Goal: Information Seeking & Learning: Learn about a topic

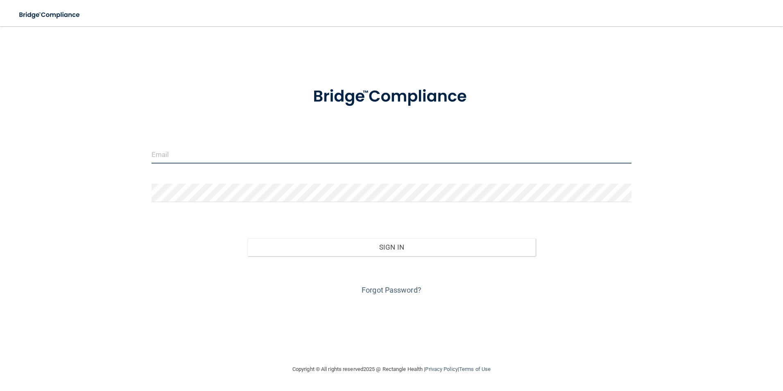
click at [253, 163] on input "email" at bounding box center [392, 154] width 480 height 18
type input "[EMAIL_ADDRESS][DOMAIN_NAME]"
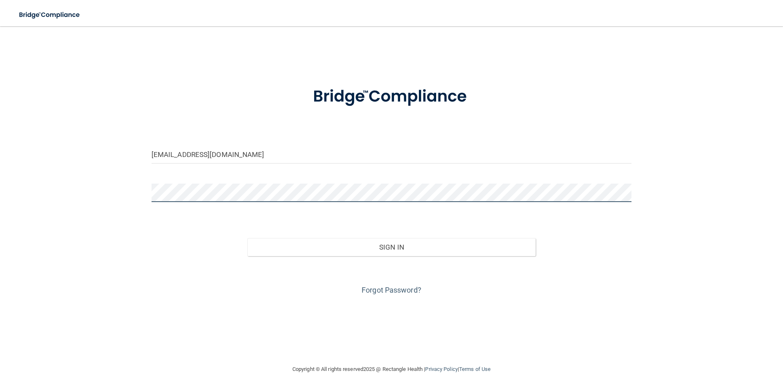
click at [247, 238] on button "Sign In" at bounding box center [391, 247] width 288 height 18
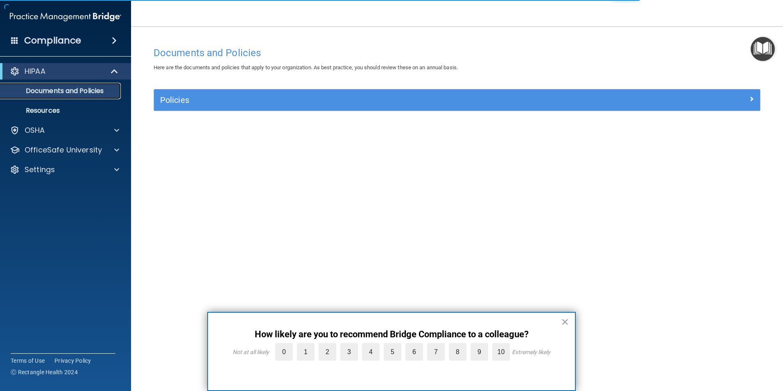
click at [61, 96] on link "Documents and Policies" at bounding box center [56, 91] width 129 height 16
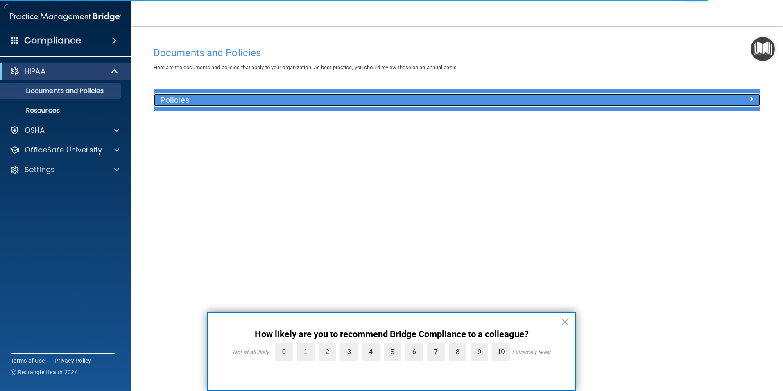
drag, startPoint x: 746, startPoint y: 97, endPoint x: 602, endPoint y: 104, distance: 143.5
click at [746, 97] on div at bounding box center [685, 98] width 152 height 10
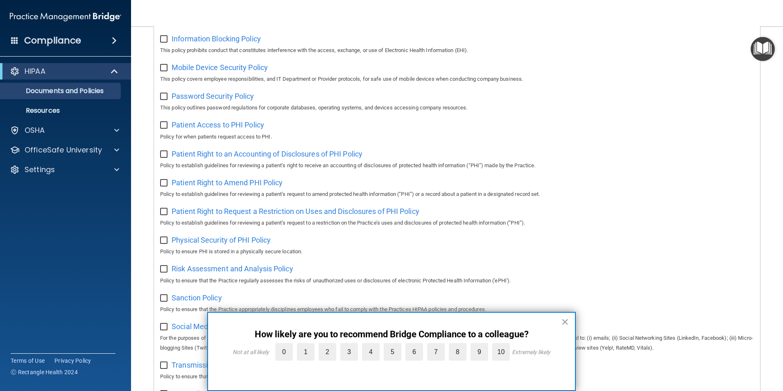
scroll to position [308, 0]
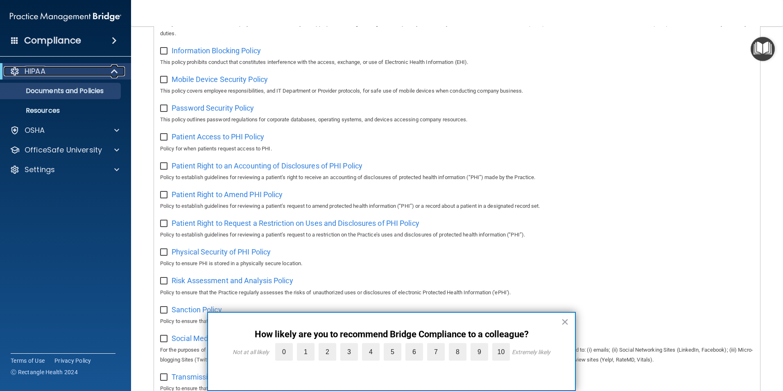
click at [45, 72] on p "HIPAA" at bounding box center [35, 71] width 21 height 10
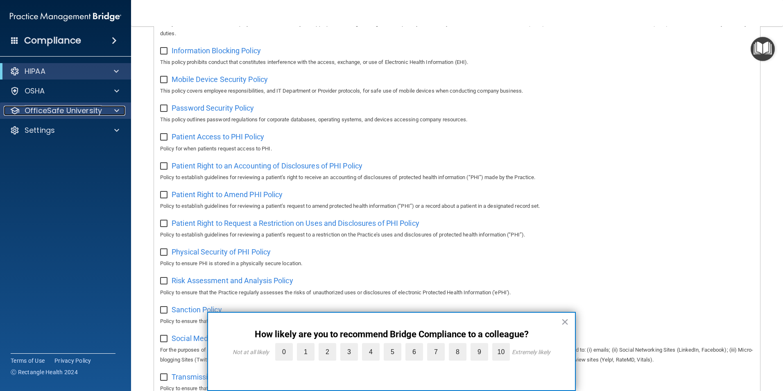
click at [49, 113] on p "OfficeSafe University" at bounding box center [63, 111] width 77 height 10
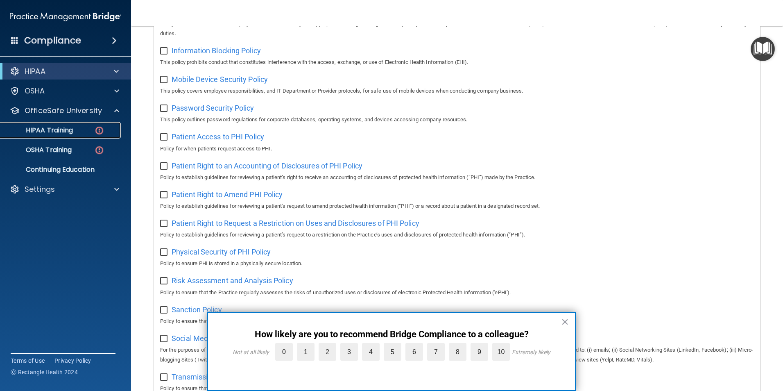
click at [57, 131] on p "HIPAA Training" at bounding box center [39, 130] width 68 height 8
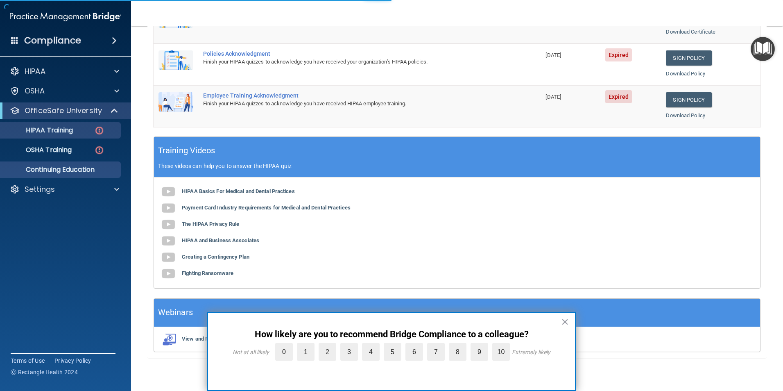
scroll to position [226, 0]
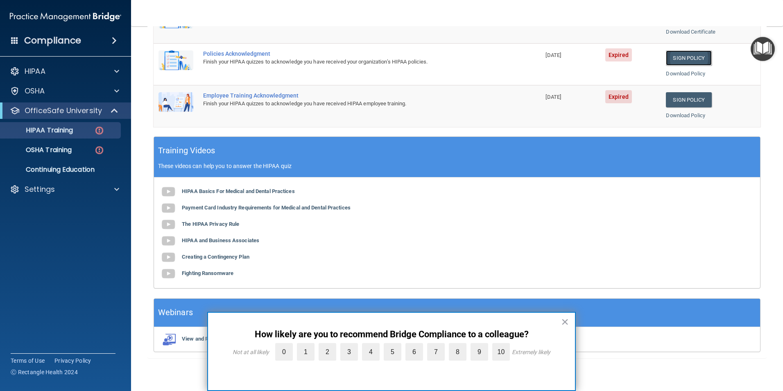
click at [674, 57] on link "Sign Policy" at bounding box center [688, 57] width 45 height 15
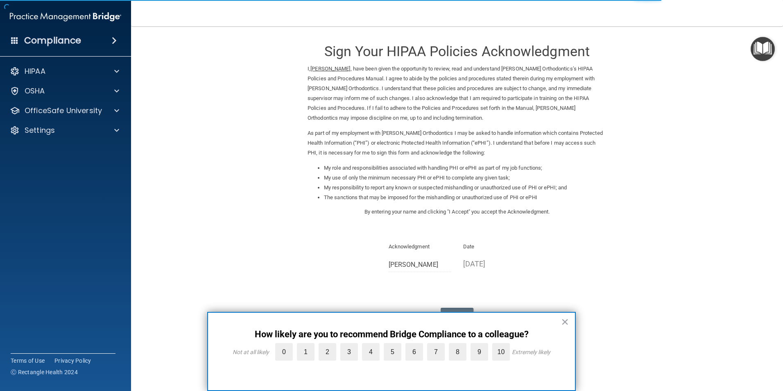
click at [560, 322] on div "× How likely are you to recommend Bridge Compliance to a colleague? Not at all …" at bounding box center [391, 351] width 369 height 79
click at [568, 322] on button "×" at bounding box center [565, 321] width 8 height 13
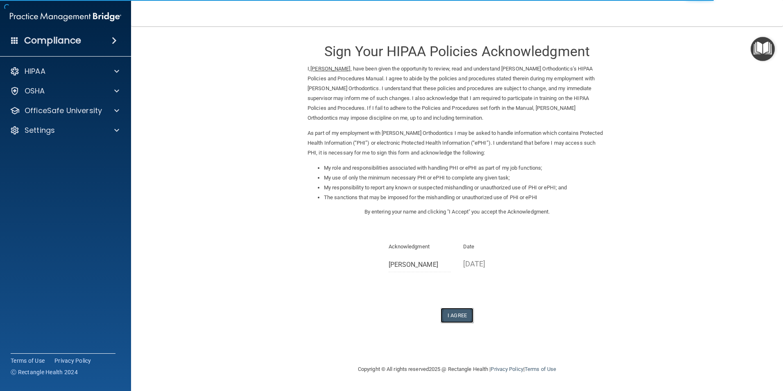
click at [462, 319] on button "I Agree" at bounding box center [457, 315] width 33 height 15
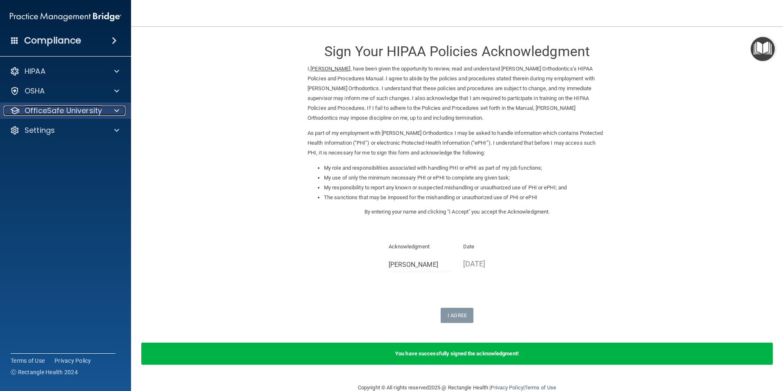
click at [55, 115] on p "OfficeSafe University" at bounding box center [63, 111] width 77 height 10
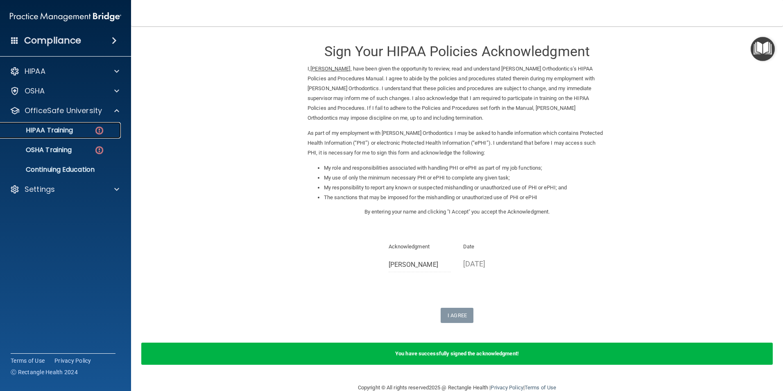
click at [57, 129] on p "HIPAA Training" at bounding box center [39, 130] width 68 height 8
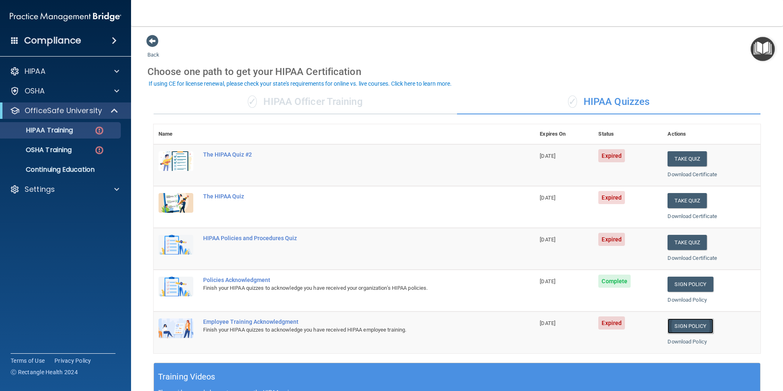
click at [679, 325] on link "Sign Policy" at bounding box center [690, 325] width 45 height 15
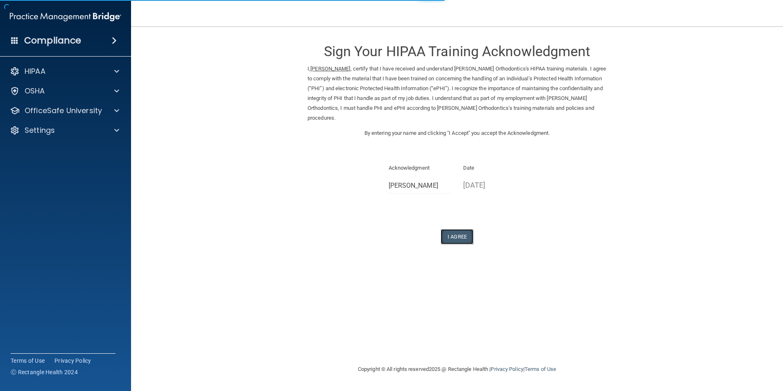
click at [467, 230] on button "I Agree" at bounding box center [457, 236] width 33 height 15
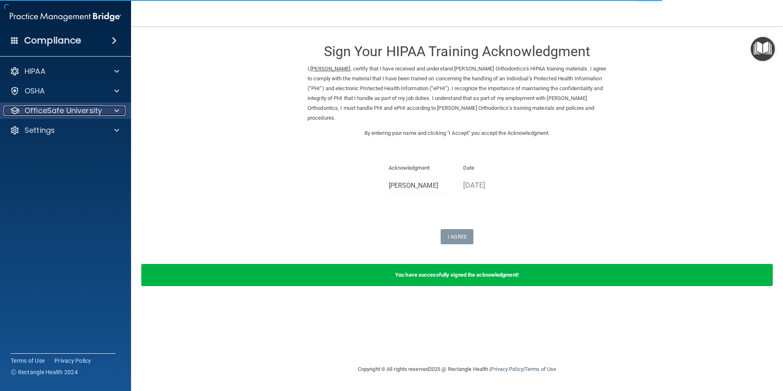
click at [64, 110] on p "OfficeSafe University" at bounding box center [63, 111] width 77 height 10
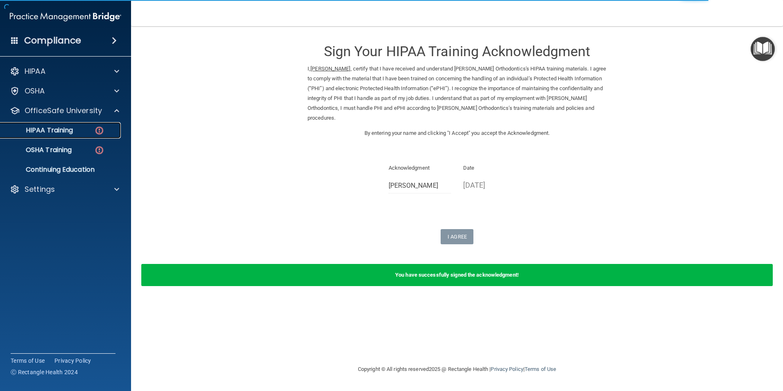
click at [54, 129] on p "HIPAA Training" at bounding box center [39, 130] width 68 height 8
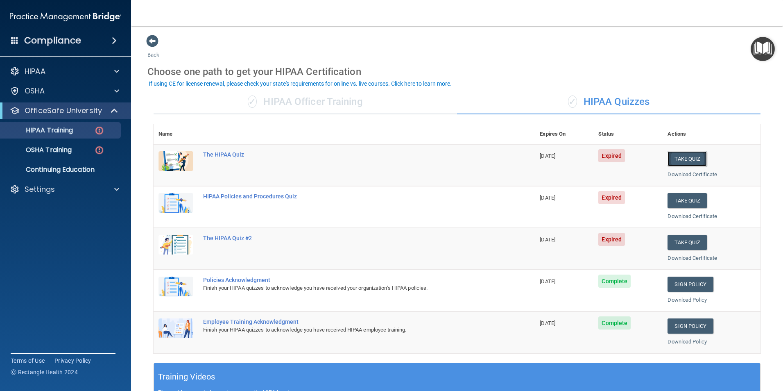
click at [679, 163] on button "Take Quiz" at bounding box center [687, 158] width 39 height 15
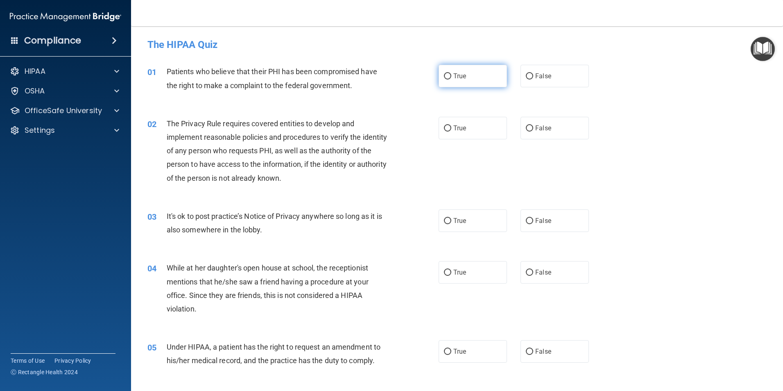
click at [481, 77] on label "True" at bounding box center [473, 76] width 68 height 23
click at [451, 77] on input "True" at bounding box center [447, 76] width 7 height 6
radio input "true"
click at [464, 127] on label "True" at bounding box center [473, 128] width 68 height 23
click at [451, 127] on input "True" at bounding box center [447, 128] width 7 height 6
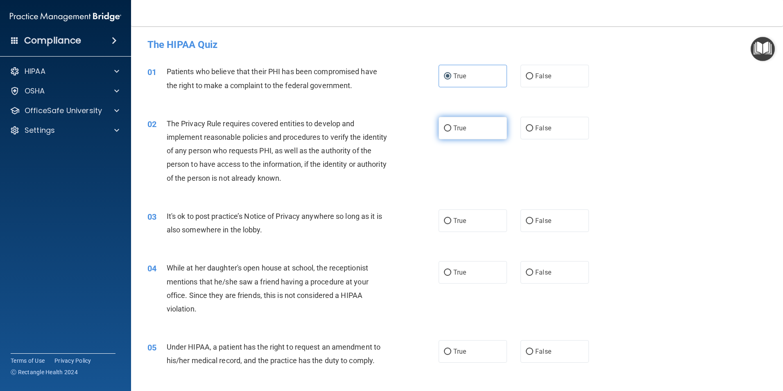
radio input "true"
click at [539, 213] on label "False" at bounding box center [554, 220] width 68 height 23
click at [533, 218] on input "False" at bounding box center [529, 221] width 7 height 6
radio input "true"
click at [530, 269] on label "False" at bounding box center [554, 272] width 68 height 23
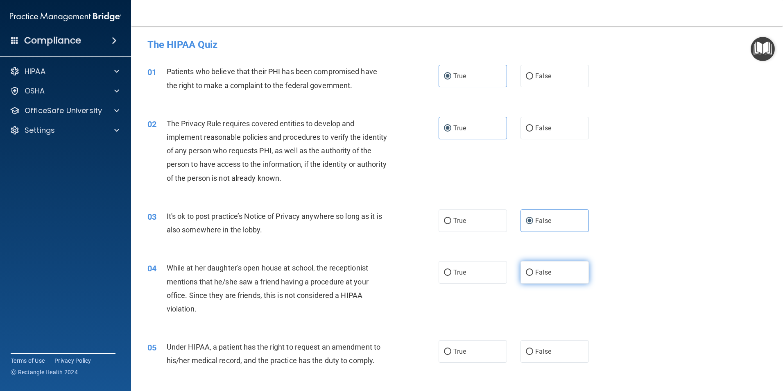
click at [530, 269] on input "False" at bounding box center [529, 272] width 7 height 6
radio input "true"
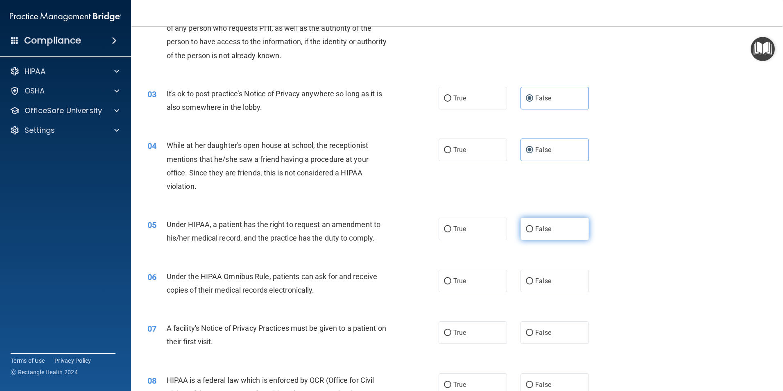
scroll to position [123, 0]
click at [541, 235] on label "False" at bounding box center [554, 228] width 68 height 23
click at [533, 232] on input "False" at bounding box center [529, 229] width 7 height 6
radio input "true"
click at [465, 284] on label "True" at bounding box center [473, 280] width 68 height 23
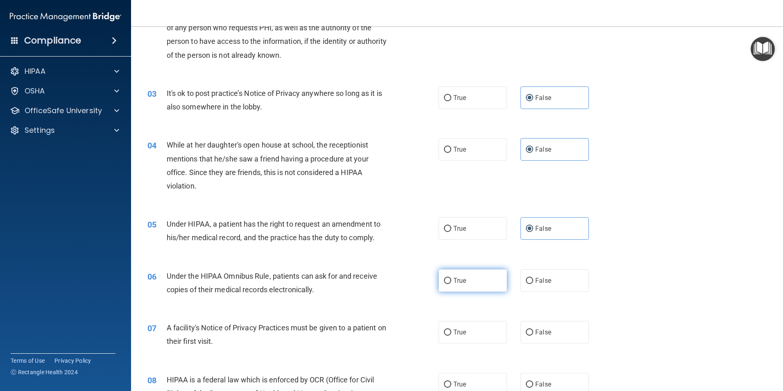
click at [451, 284] on input "True" at bounding box center [447, 281] width 7 height 6
radio input "true"
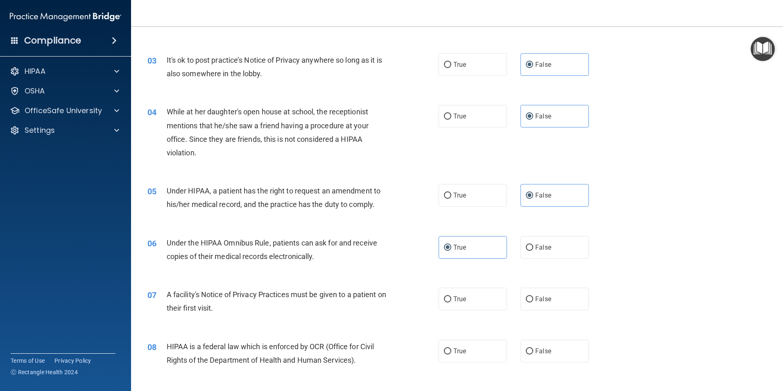
scroll to position [205, 0]
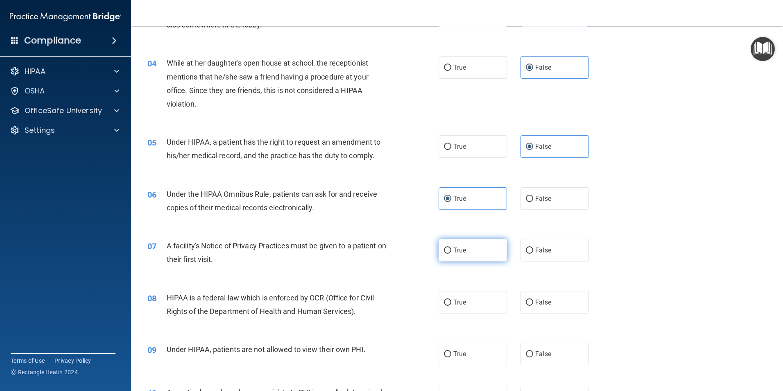
click at [491, 251] on label "True" at bounding box center [473, 250] width 68 height 23
click at [451, 251] on input "True" at bounding box center [447, 250] width 7 height 6
radio input "true"
drag, startPoint x: 443, startPoint y: 304, endPoint x: 484, endPoint y: 317, distance: 42.7
click at [444, 304] on input "True" at bounding box center [447, 302] width 7 height 6
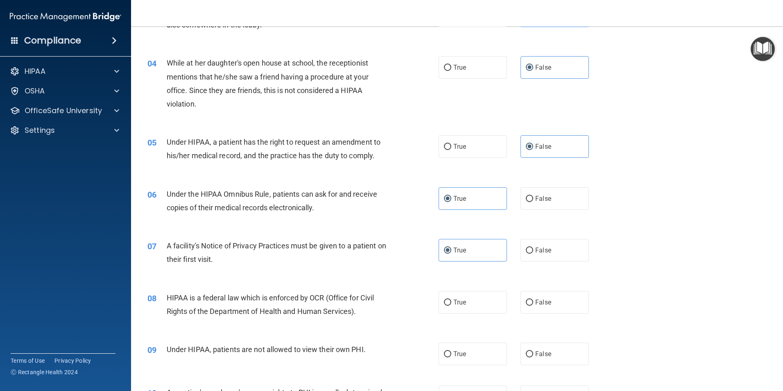
radio input "true"
click at [520, 352] on label "False" at bounding box center [554, 353] width 68 height 23
click at [526, 352] on input "False" at bounding box center [529, 354] width 7 height 6
radio input "true"
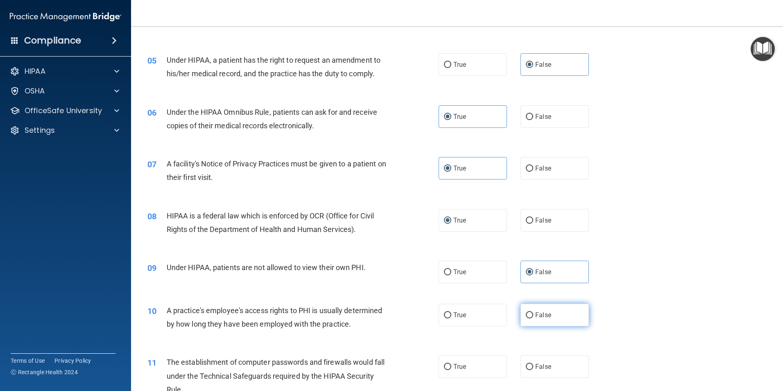
click at [526, 312] on input "False" at bounding box center [529, 315] width 7 height 6
radio input "true"
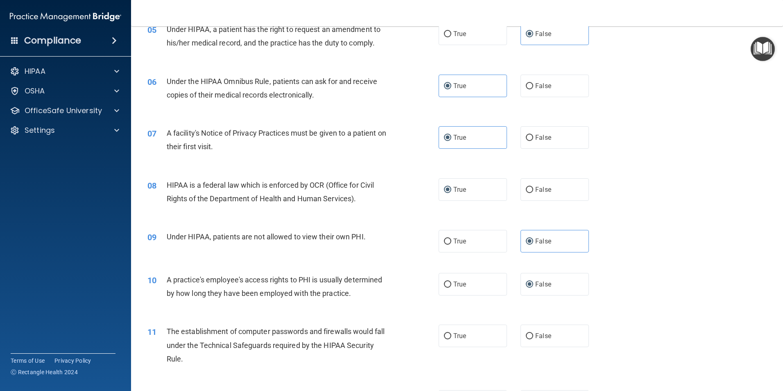
scroll to position [369, 0]
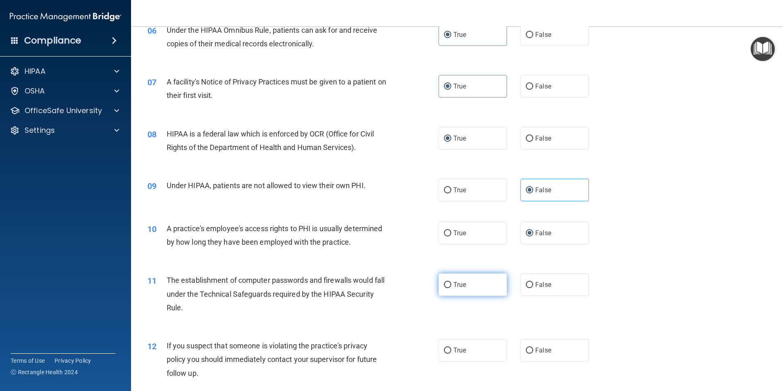
click at [459, 280] on label "True" at bounding box center [473, 284] width 68 height 23
click at [451, 282] on input "True" at bounding box center [447, 285] width 7 height 6
radio input "true"
click at [468, 346] on label "True" at bounding box center [473, 350] width 68 height 23
click at [451, 347] on input "True" at bounding box center [447, 350] width 7 height 6
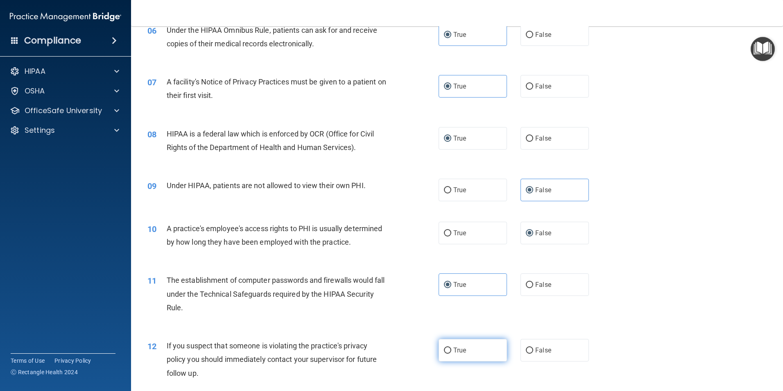
radio input "true"
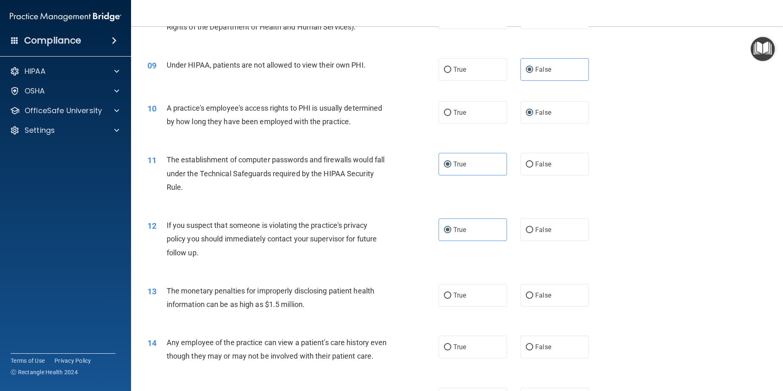
scroll to position [491, 0]
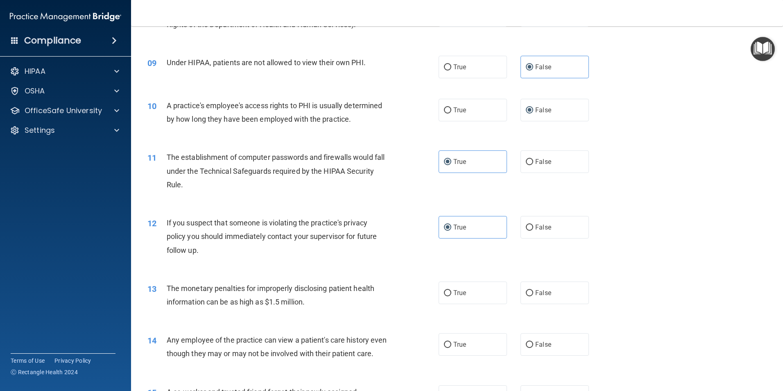
click at [454, 304] on div "13 The monetary penalties for improperly disclosing patient health information …" at bounding box center [456, 297] width 631 height 52
click at [454, 294] on span "True" at bounding box center [459, 293] width 13 height 8
click at [451, 294] on input "True" at bounding box center [447, 293] width 7 height 6
radio input "true"
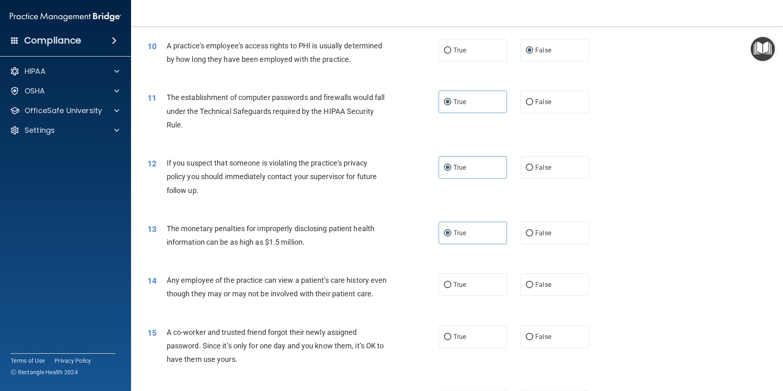
scroll to position [614, 0]
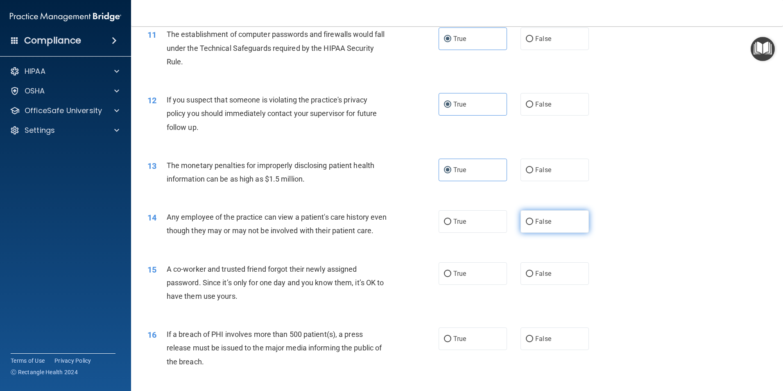
click at [537, 230] on label "False" at bounding box center [554, 221] width 68 height 23
click at [533, 225] on input "False" at bounding box center [529, 222] width 7 height 6
radio input "true"
click at [537, 277] on span "False" at bounding box center [543, 273] width 16 height 8
click at [533, 277] on input "False" at bounding box center [529, 274] width 7 height 6
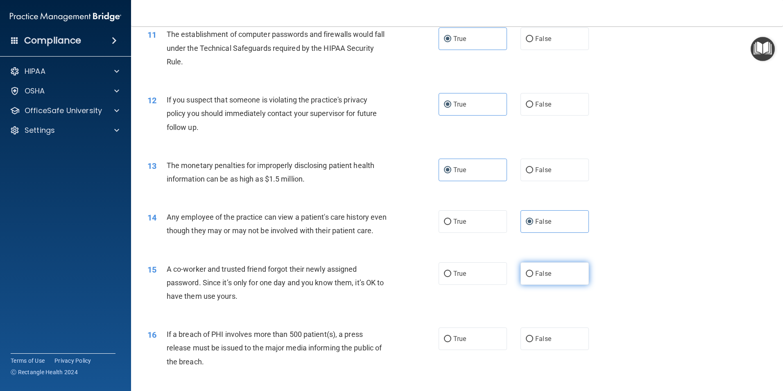
radio input "true"
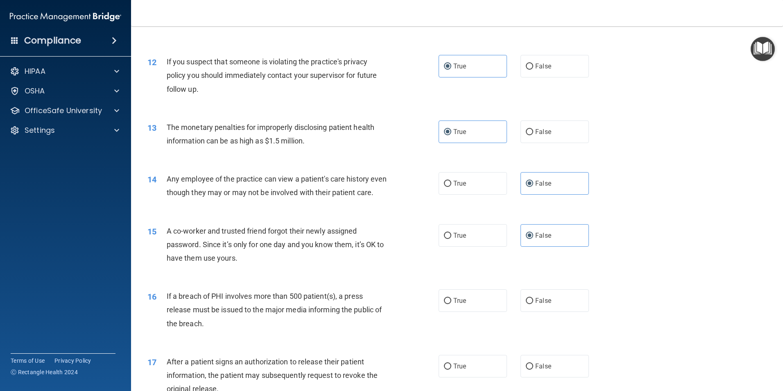
scroll to position [696, 0]
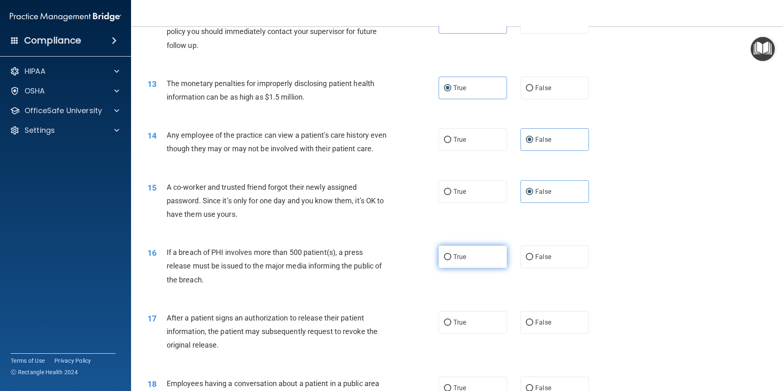
click at [480, 268] on label "True" at bounding box center [473, 256] width 68 height 23
click at [451, 260] on input "True" at bounding box center [447, 257] width 7 height 6
radio input "true"
click at [470, 333] on label "True" at bounding box center [473, 322] width 68 height 23
click at [451, 326] on input "True" at bounding box center [447, 322] width 7 height 6
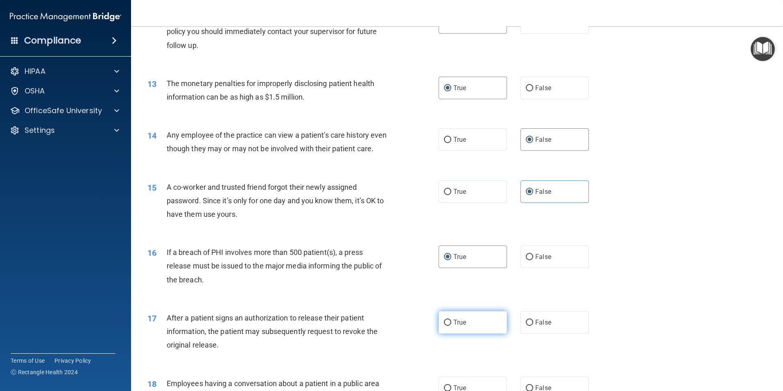
radio input "true"
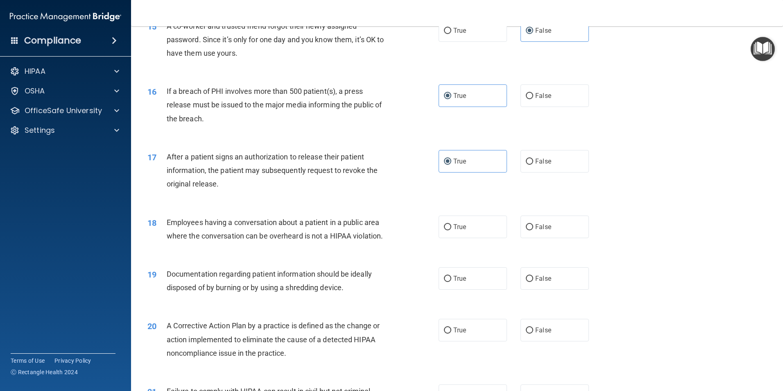
scroll to position [860, 0]
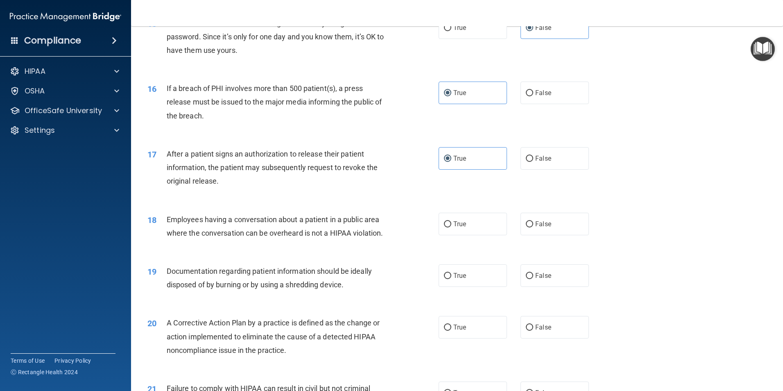
drag, startPoint x: 535, startPoint y: 236, endPoint x: 516, endPoint y: 266, distance: 35.3
click at [535, 228] on span "False" at bounding box center [543, 224] width 16 height 8
click at [533, 227] on input "False" at bounding box center [529, 224] width 7 height 6
radio input "true"
click at [489, 285] on label "True" at bounding box center [473, 275] width 68 height 23
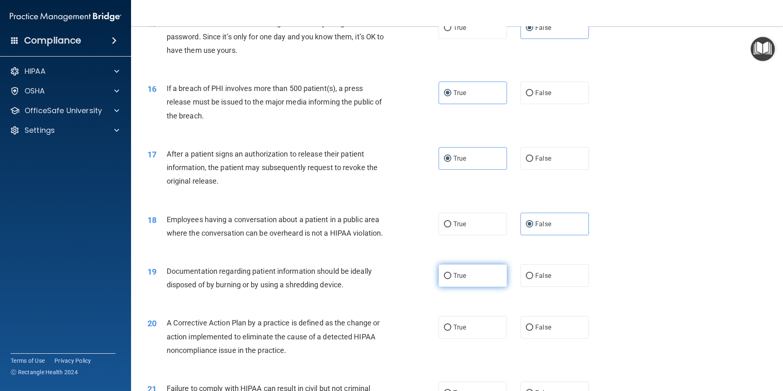
click at [451, 279] on input "True" at bounding box center [447, 276] width 7 height 6
radio input "true"
click at [487, 337] on label "True" at bounding box center [473, 327] width 68 height 23
click at [451, 330] on input "True" at bounding box center [447, 327] width 7 height 6
radio input "true"
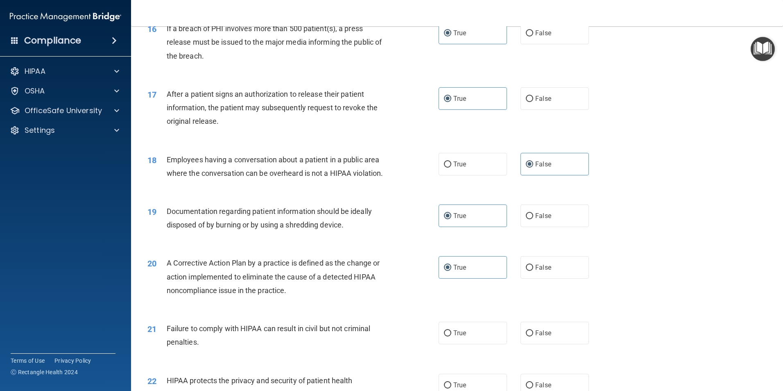
scroll to position [983, 0]
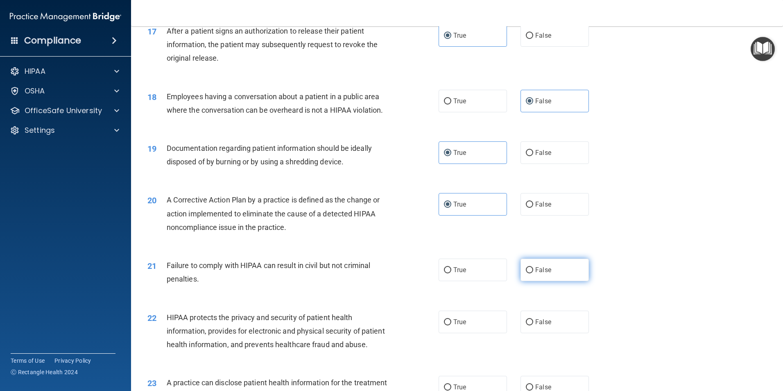
click at [542, 274] on span "False" at bounding box center [543, 270] width 16 height 8
click at [533, 273] on input "False" at bounding box center [529, 270] width 7 height 6
radio input "true"
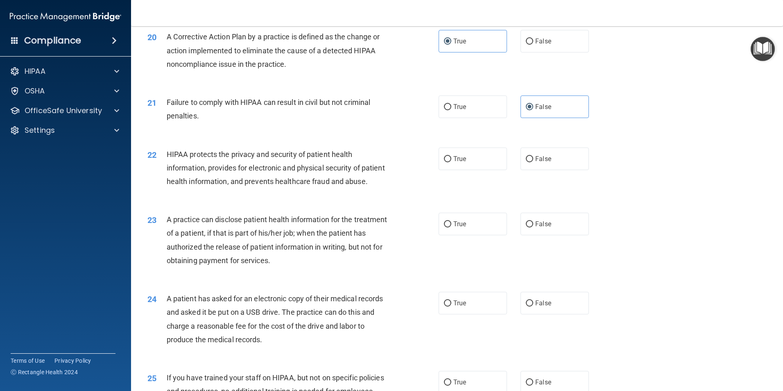
scroll to position [1147, 0]
click at [460, 169] on label "True" at bounding box center [473, 158] width 68 height 23
click at [451, 161] on input "True" at bounding box center [447, 158] width 7 height 6
radio input "true"
click at [529, 234] on label "False" at bounding box center [554, 223] width 68 height 23
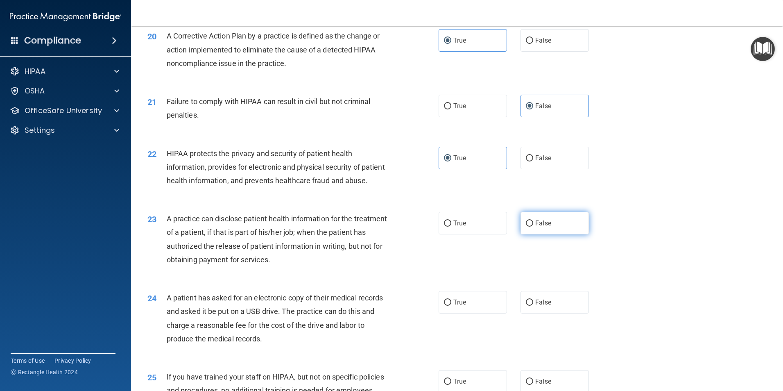
click at [529, 226] on input "False" at bounding box center [529, 223] width 7 height 6
radio input "true"
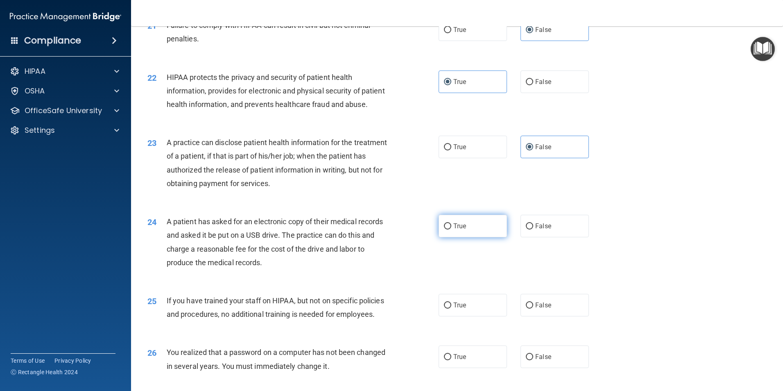
scroll to position [1229, 0]
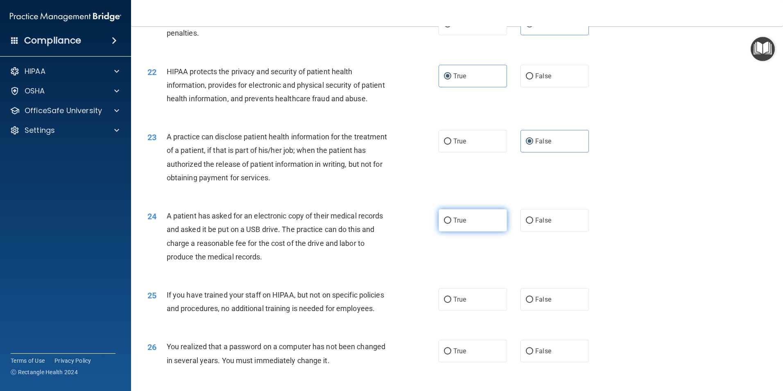
click at [454, 224] on span "True" at bounding box center [459, 220] width 13 height 8
click at [451, 224] on input "True" at bounding box center [447, 220] width 7 height 6
radio input "true"
click at [535, 303] on span "False" at bounding box center [543, 299] width 16 height 8
click at [532, 303] on input "False" at bounding box center [529, 299] width 7 height 6
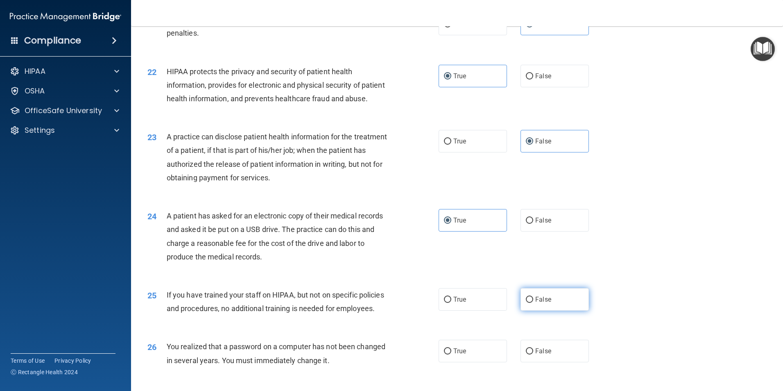
radio input "true"
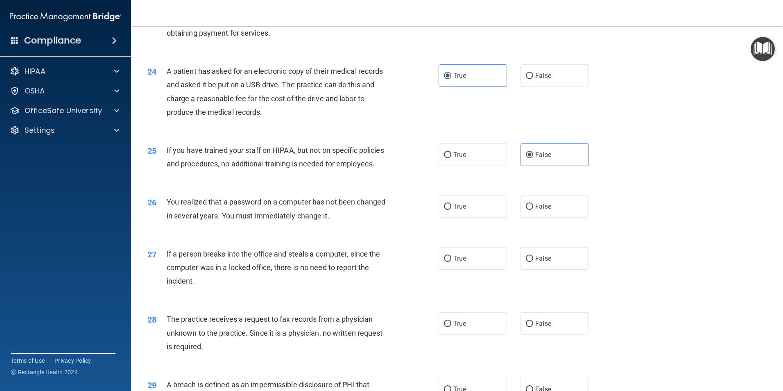
scroll to position [1392, 0]
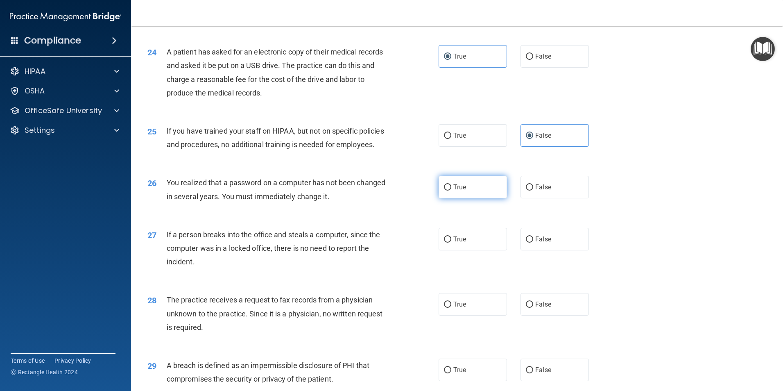
click at [474, 198] on label "True" at bounding box center [473, 187] width 68 height 23
click at [451, 190] on input "True" at bounding box center [447, 187] width 7 height 6
radio input "true"
drag, startPoint x: 529, startPoint y: 271, endPoint x: 546, endPoint y: 305, distance: 37.7
click at [529, 250] on label "False" at bounding box center [554, 239] width 68 height 23
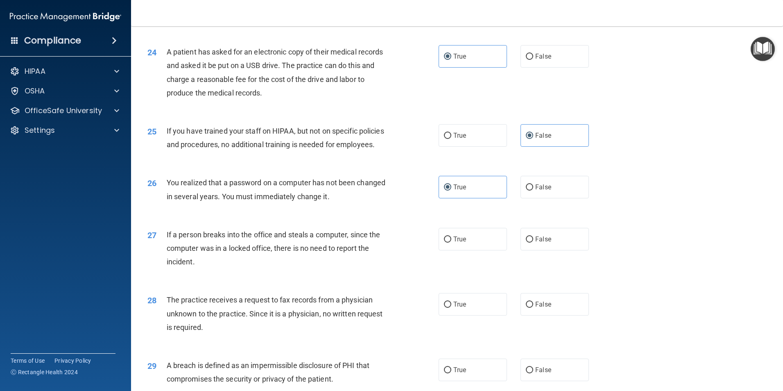
click at [529, 242] on input "False" at bounding box center [529, 239] width 7 height 6
radio input "true"
click at [556, 315] on label "False" at bounding box center [554, 304] width 68 height 23
click at [533, 308] on input "False" at bounding box center [529, 304] width 7 height 6
radio input "true"
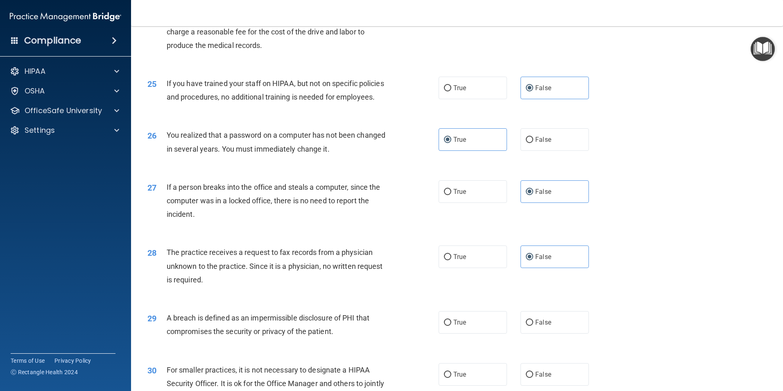
scroll to position [1515, 0]
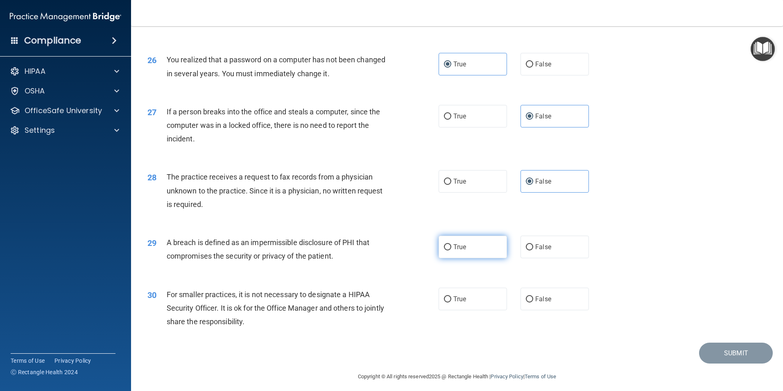
click at [458, 251] on span "True" at bounding box center [459, 247] width 13 height 8
click at [451, 250] on input "True" at bounding box center [447, 247] width 7 height 6
radio input "true"
click at [544, 310] on label "False" at bounding box center [554, 298] width 68 height 23
click at [533, 302] on input "False" at bounding box center [529, 299] width 7 height 6
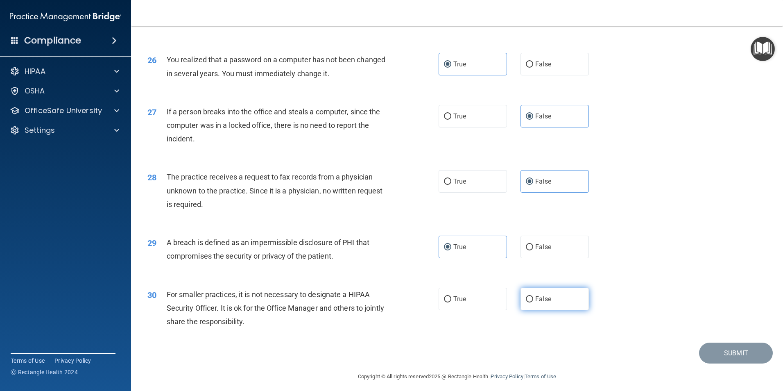
radio input "true"
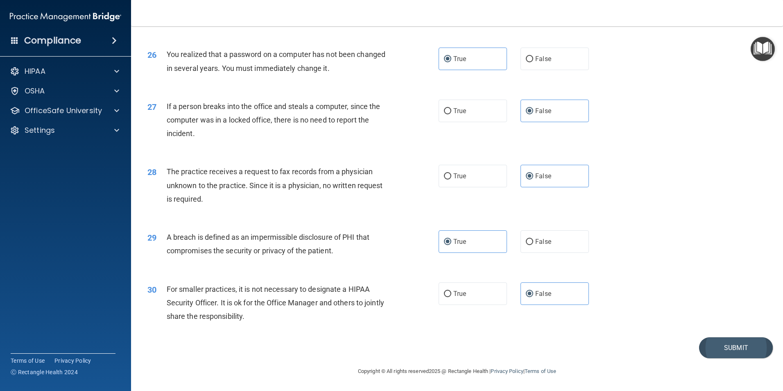
scroll to position [1561, 0]
click at [711, 354] on button "Submit" at bounding box center [736, 347] width 74 height 21
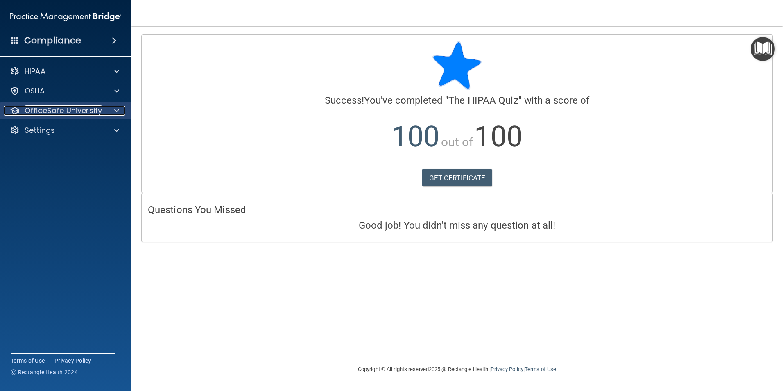
click at [100, 108] on p "OfficeSafe University" at bounding box center [63, 111] width 77 height 10
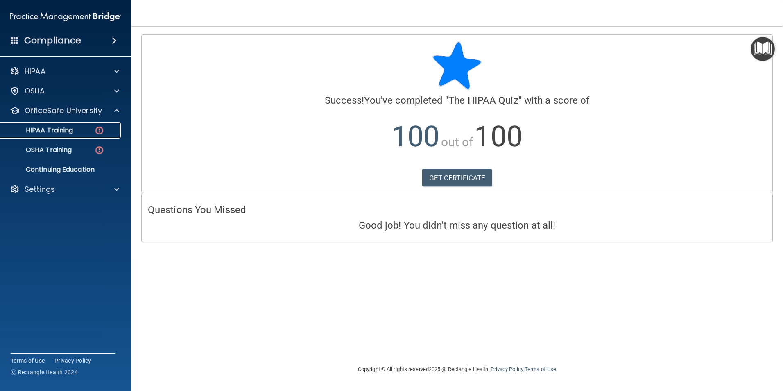
click at [70, 132] on p "HIPAA Training" at bounding box center [39, 130] width 68 height 8
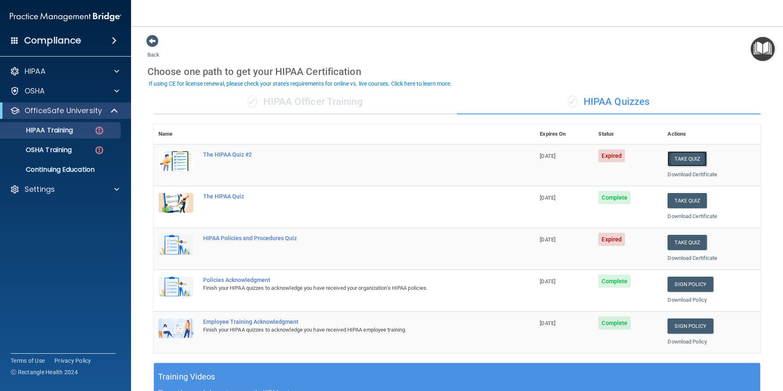
click at [668, 156] on button "Take Quiz" at bounding box center [687, 158] width 39 height 15
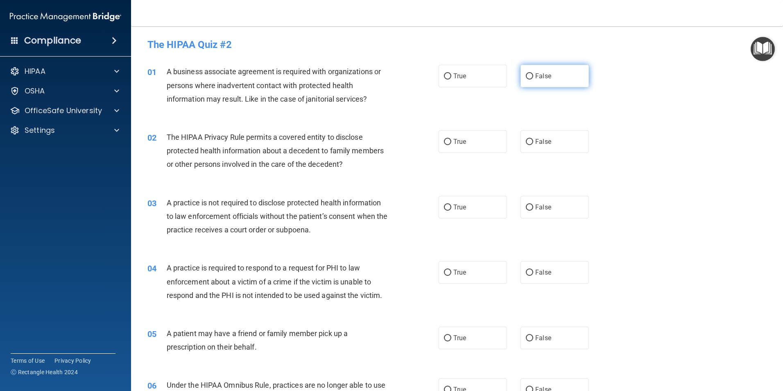
click at [548, 73] on label "False" at bounding box center [554, 76] width 68 height 23
click at [533, 73] on input "False" at bounding box center [529, 76] width 7 height 6
radio input "true"
drag, startPoint x: 464, startPoint y: 144, endPoint x: 469, endPoint y: 149, distance: 7.0
click at [464, 145] on label "True" at bounding box center [473, 141] width 68 height 23
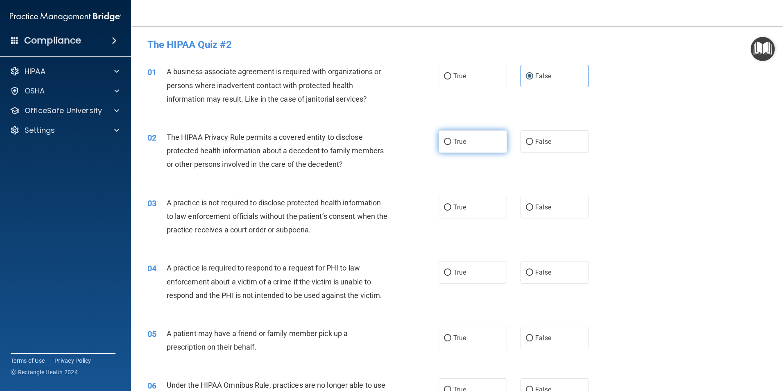
click at [451, 145] on input "True" at bounding box center [447, 142] width 7 height 6
radio input "true"
click at [550, 205] on label "False" at bounding box center [554, 207] width 68 height 23
click at [533, 205] on input "False" at bounding box center [529, 207] width 7 height 6
radio input "true"
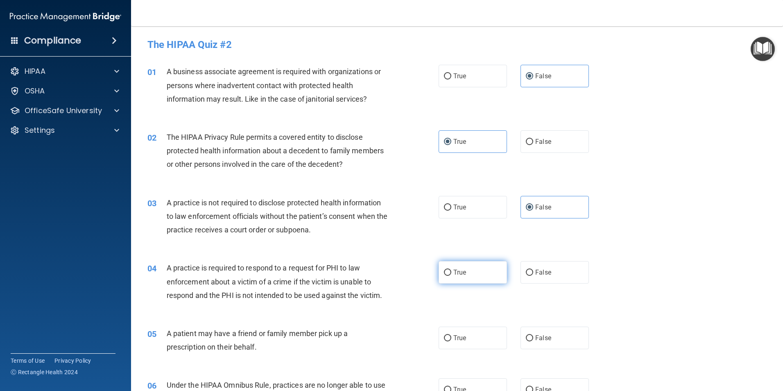
click at [463, 273] on label "True" at bounding box center [473, 272] width 68 height 23
click at [451, 273] on input "True" at bounding box center [447, 272] width 7 height 6
radio input "true"
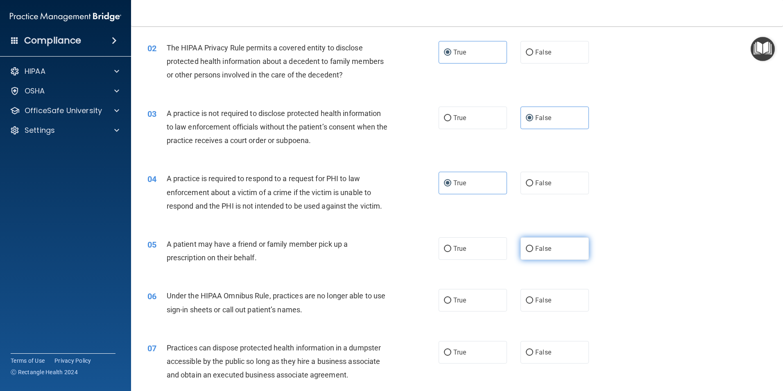
scroll to position [123, 0]
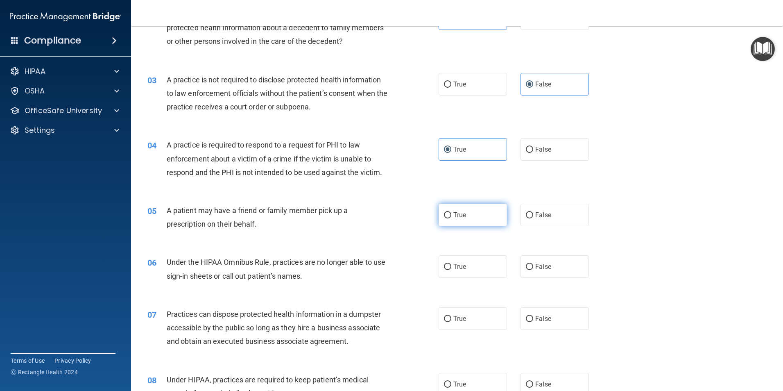
click at [472, 221] on label "True" at bounding box center [473, 215] width 68 height 23
click at [451, 218] on input "True" at bounding box center [447, 215] width 7 height 6
radio input "true"
click at [535, 265] on span "False" at bounding box center [543, 266] width 16 height 8
drag, startPoint x: 534, startPoint y: 265, endPoint x: 537, endPoint y: 308, distance: 43.5
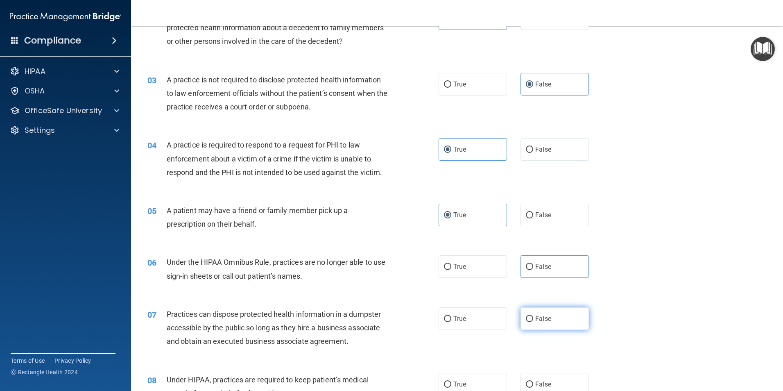
click at [537, 307] on label "False" at bounding box center [554, 318] width 68 height 23
click at [533, 316] on input "False" at bounding box center [529, 319] width 7 height 6
radio input "true"
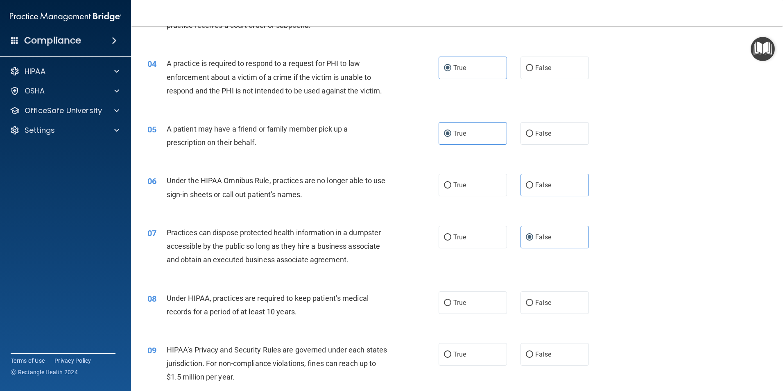
scroll to position [205, 0]
click at [520, 185] on label "False" at bounding box center [554, 184] width 68 height 23
click at [526, 185] on input "False" at bounding box center [529, 185] width 7 height 6
radio input "true"
click at [548, 306] on label "False" at bounding box center [554, 302] width 68 height 23
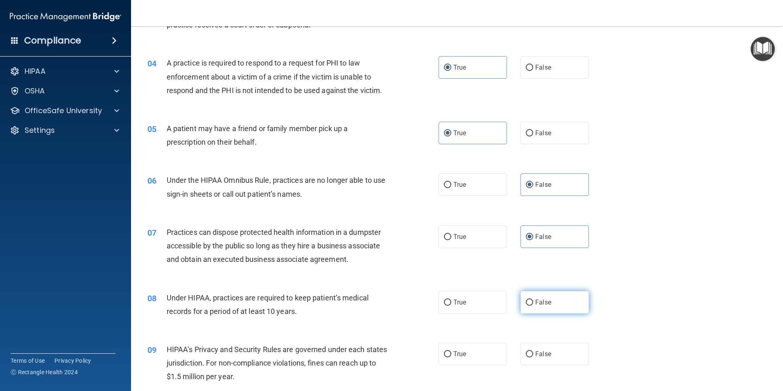
click at [533, 305] on input "False" at bounding box center [529, 302] width 7 height 6
radio input "true"
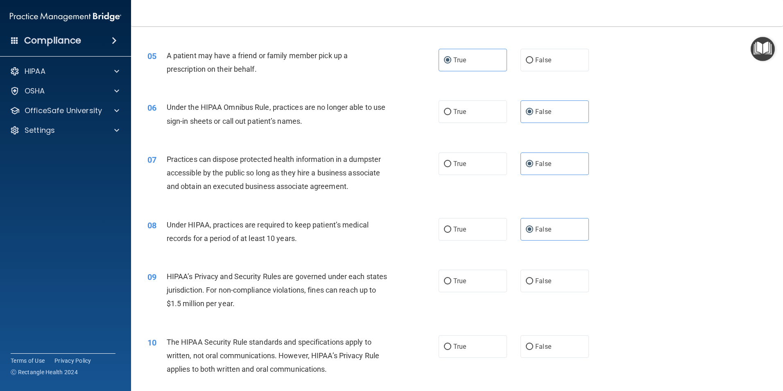
scroll to position [287, 0]
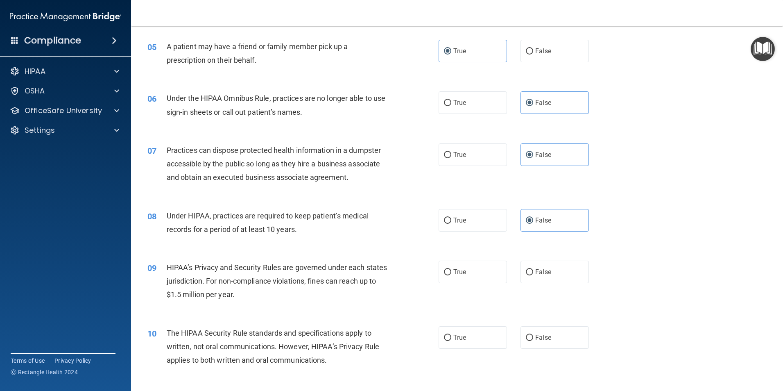
drag, startPoint x: 526, startPoint y: 277, endPoint x: 528, endPoint y: 294, distance: 17.3
click at [527, 278] on label "False" at bounding box center [554, 271] width 68 height 23
click at [527, 275] on input "False" at bounding box center [529, 272] width 7 height 6
radio input "true"
click at [479, 337] on label "True" at bounding box center [473, 337] width 68 height 23
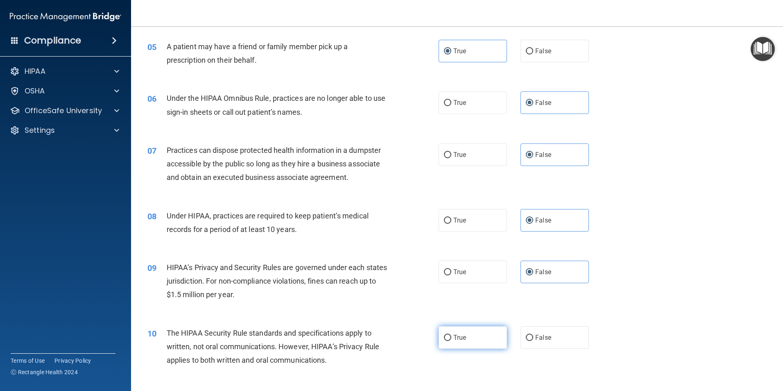
click at [451, 337] on input "True" at bounding box center [447, 338] width 7 height 6
radio input "true"
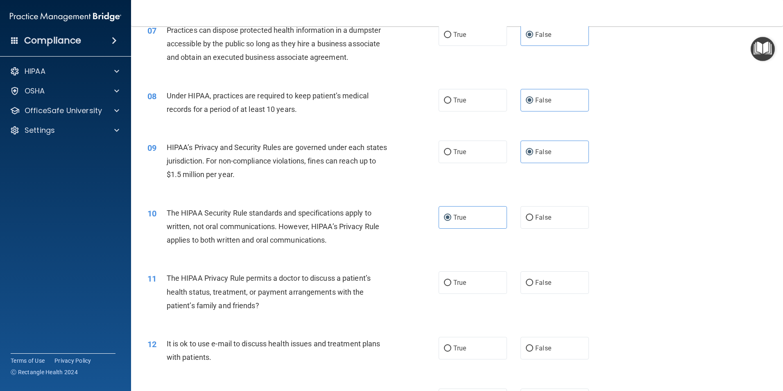
scroll to position [410, 0]
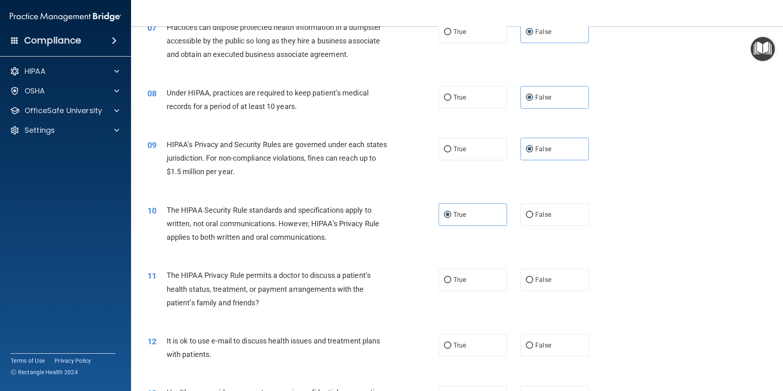
click at [464, 294] on div "11 The HIPAA Privacy Rule permits a doctor to discuss a patient’s health status…" at bounding box center [456, 291] width 631 height 66
click at [454, 281] on span "True" at bounding box center [459, 280] width 13 height 8
click at [451, 281] on input "True" at bounding box center [447, 280] width 7 height 6
radio input "true"
click at [458, 340] on label "True" at bounding box center [473, 345] width 68 height 23
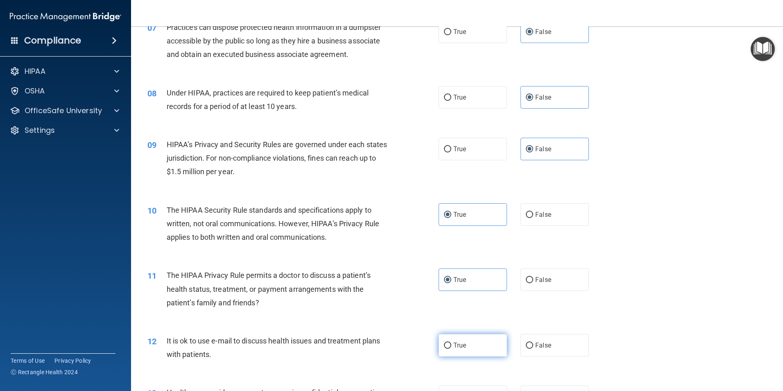
click at [451, 342] on input "True" at bounding box center [447, 345] width 7 height 6
radio input "true"
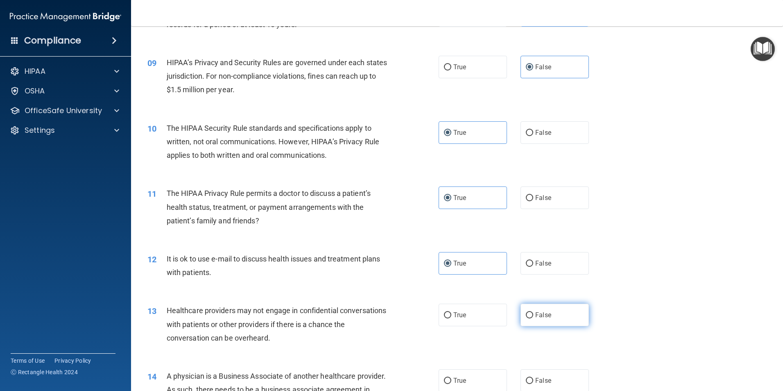
click at [535, 319] on label "False" at bounding box center [554, 314] width 68 height 23
click at [533, 318] on input "False" at bounding box center [529, 315] width 7 height 6
radio input "true"
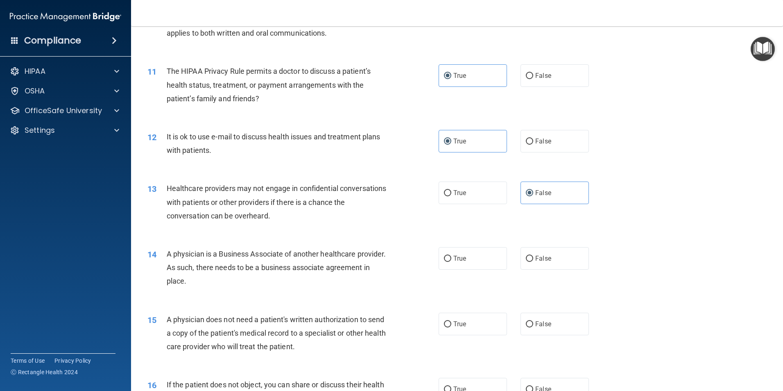
scroll to position [614, 0]
click at [534, 273] on div "14 A physician is a Business Associate of another healthcare provider. As such,…" at bounding box center [456, 269] width 631 height 66
click at [535, 256] on span "False" at bounding box center [543, 257] width 16 height 8
click at [533, 256] on input "False" at bounding box center [529, 258] width 7 height 6
radio input "true"
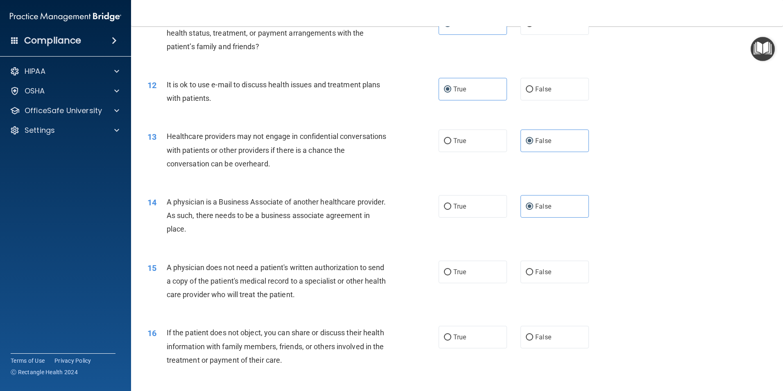
scroll to position [778, 0]
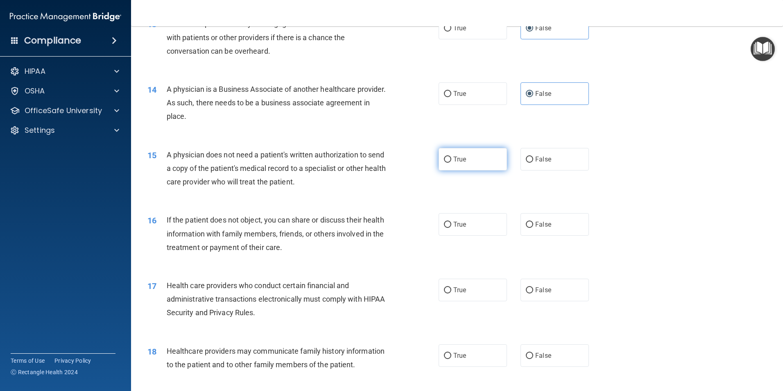
click at [455, 162] on span "True" at bounding box center [459, 159] width 13 height 8
click at [451, 162] on input "True" at bounding box center [447, 159] width 7 height 6
radio input "true"
click at [457, 232] on label "True" at bounding box center [473, 224] width 68 height 23
click at [451, 228] on input "True" at bounding box center [447, 225] width 7 height 6
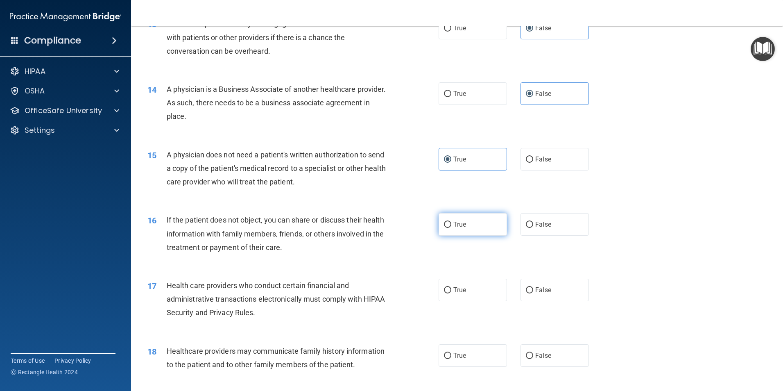
radio input "true"
click at [450, 284] on label "True" at bounding box center [473, 289] width 68 height 23
click at [450, 287] on input "True" at bounding box center [447, 290] width 7 height 6
radio input "true"
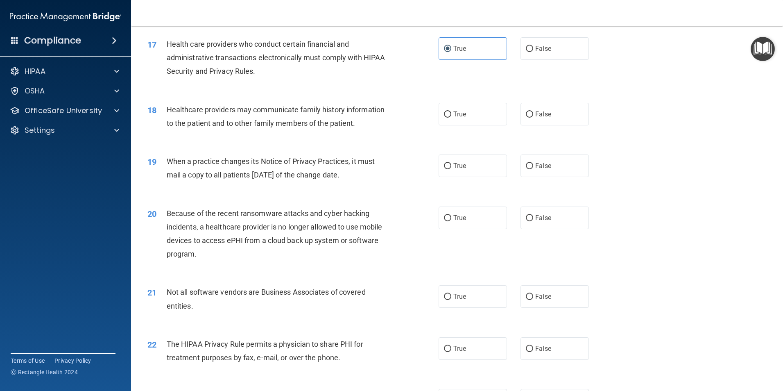
scroll to position [1024, 0]
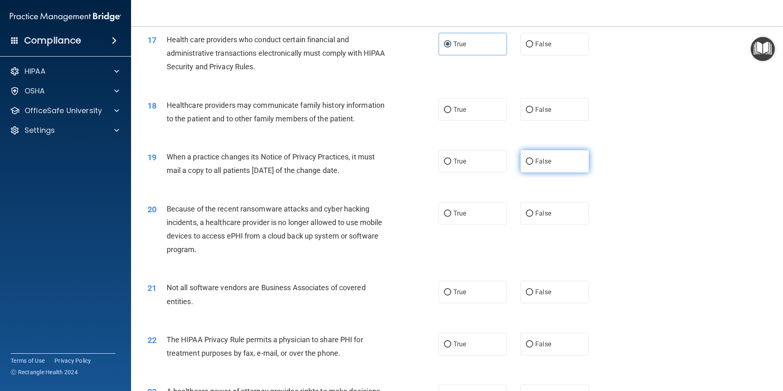
click at [535, 159] on span "False" at bounding box center [543, 161] width 16 height 8
click at [533, 159] on input "False" at bounding box center [529, 161] width 7 height 6
radio input "true"
click at [537, 112] on span "False" at bounding box center [543, 110] width 16 height 8
click at [533, 112] on input "False" at bounding box center [529, 110] width 7 height 6
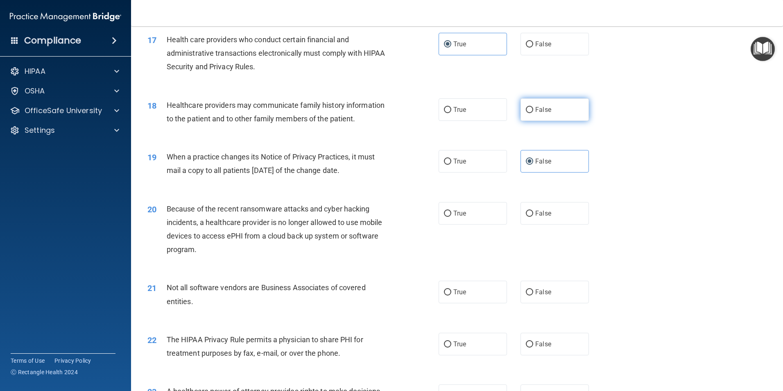
radio input "true"
click at [514, 217] on div "True False" at bounding box center [521, 213] width 164 height 23
click at [529, 216] on label "False" at bounding box center [554, 213] width 68 height 23
click at [529, 216] on input "False" at bounding box center [529, 213] width 7 height 6
radio input "true"
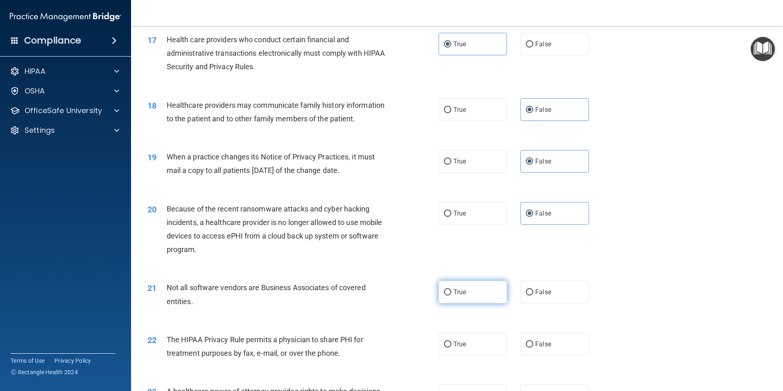
click at [484, 295] on label "True" at bounding box center [473, 292] width 68 height 23
click at [451, 295] on input "True" at bounding box center [447, 292] width 7 height 6
radio input "true"
click at [473, 335] on label "True" at bounding box center [473, 344] width 68 height 23
click at [451, 341] on input "True" at bounding box center [447, 344] width 7 height 6
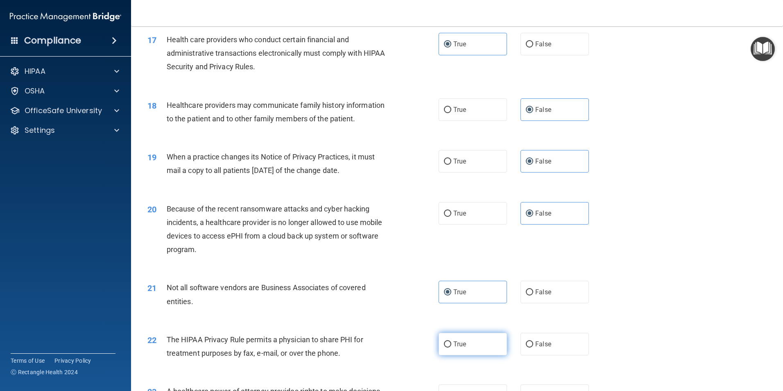
radio input "true"
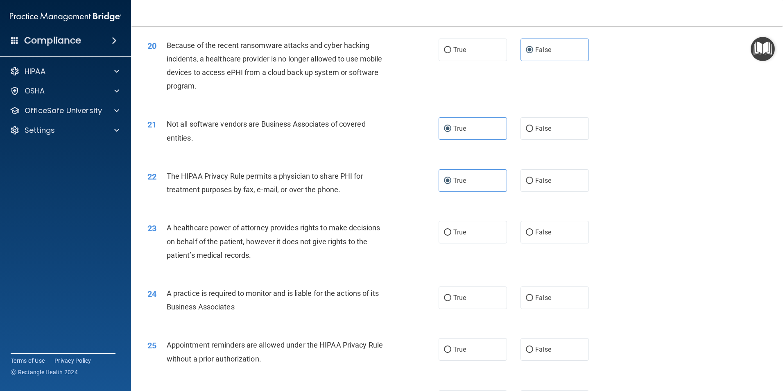
scroll to position [1188, 0]
click at [540, 243] on div "23 A healthcare power of attorney provides rights to make decisions on behalf o…" at bounding box center [456, 243] width 631 height 66
click at [535, 229] on span "False" at bounding box center [543, 232] width 16 height 8
click at [533, 229] on input "False" at bounding box center [529, 232] width 7 height 6
radio input "true"
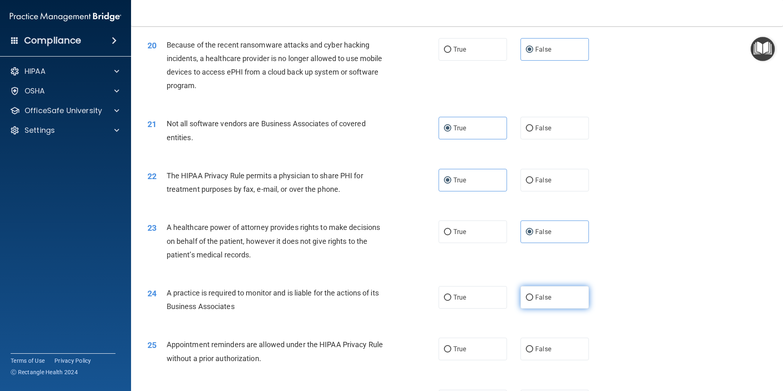
click at [541, 294] on span "False" at bounding box center [543, 297] width 16 height 8
click at [533, 294] on input "False" at bounding box center [529, 297] width 7 height 6
radio input "true"
click at [465, 351] on label "True" at bounding box center [473, 348] width 68 height 23
click at [451, 351] on input "True" at bounding box center [447, 349] width 7 height 6
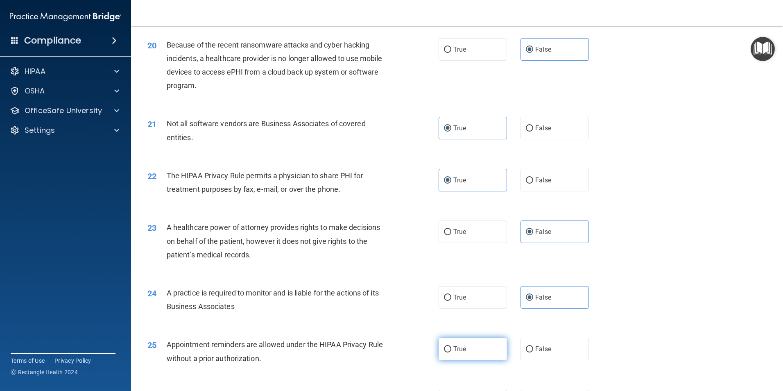
radio input "true"
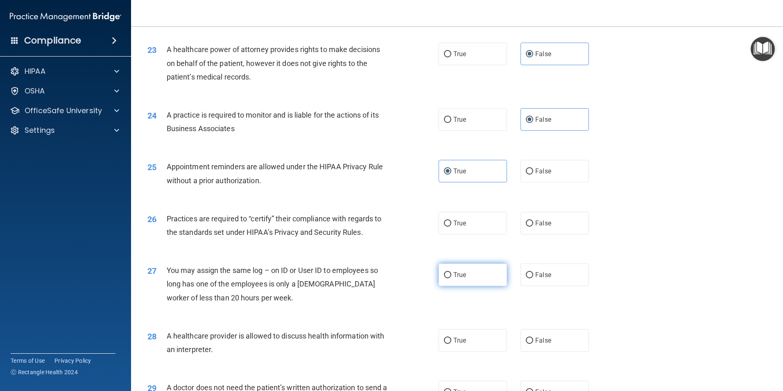
scroll to position [1392, 0]
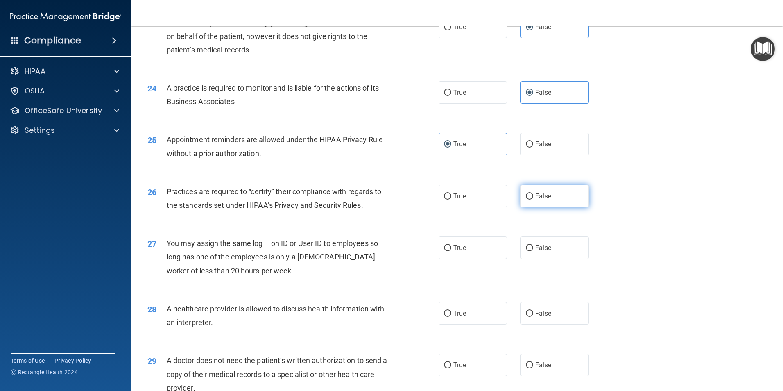
click at [520, 200] on label "False" at bounding box center [554, 196] width 68 height 23
click at [526, 199] on input "False" at bounding box center [529, 196] width 7 height 6
radio input "true"
drag, startPoint x: 544, startPoint y: 247, endPoint x: 526, endPoint y: 265, distance: 25.5
click at [544, 248] on span "False" at bounding box center [543, 248] width 16 height 8
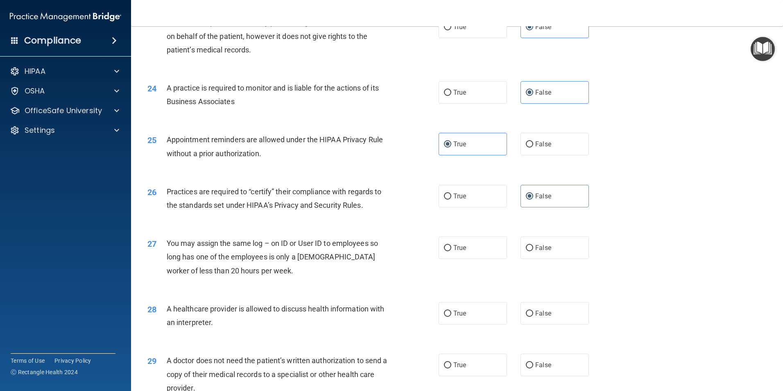
click at [533, 248] on input "False" at bounding box center [529, 248] width 7 height 6
radio input "true"
click at [466, 314] on label "True" at bounding box center [473, 313] width 68 height 23
click at [451, 314] on input "True" at bounding box center [447, 313] width 7 height 6
radio input "true"
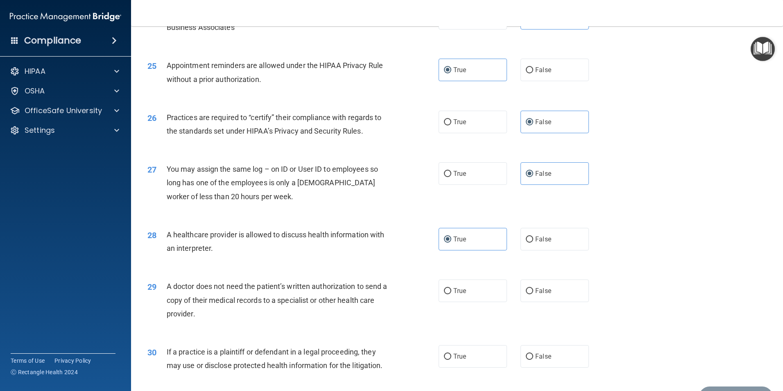
scroll to position [1474, 0]
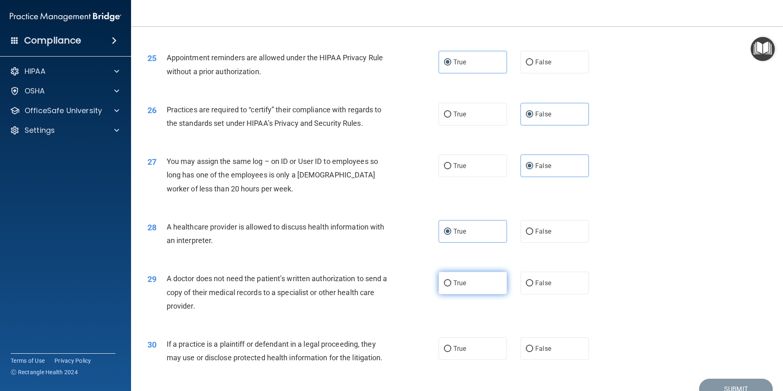
click at [453, 285] on span "True" at bounding box center [459, 283] width 13 height 8
click at [451, 285] on input "True" at bounding box center [447, 283] width 7 height 6
radio input "true"
click at [461, 337] on label "True" at bounding box center [473, 348] width 68 height 23
click at [451, 346] on input "True" at bounding box center [447, 349] width 7 height 6
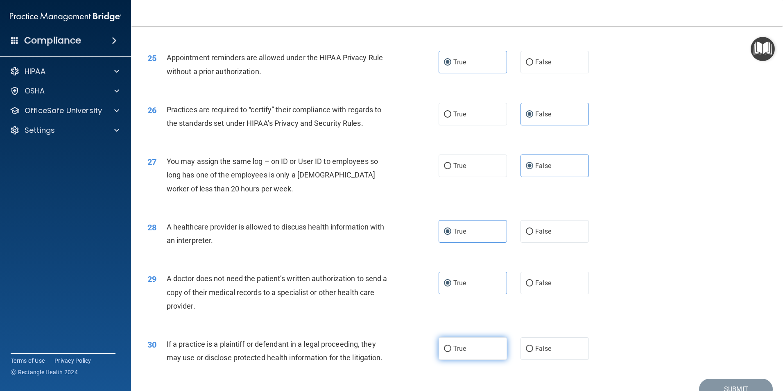
radio input "true"
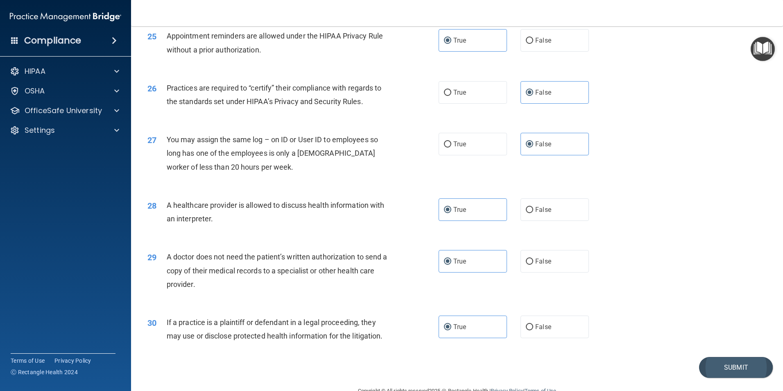
scroll to position [1516, 0]
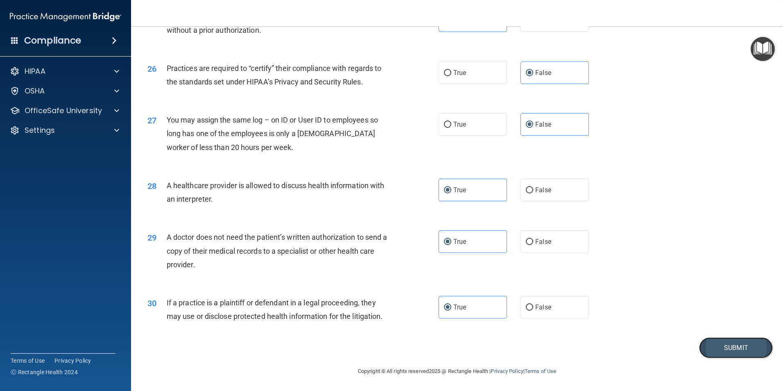
click at [729, 342] on button "Submit" at bounding box center [736, 347] width 74 height 21
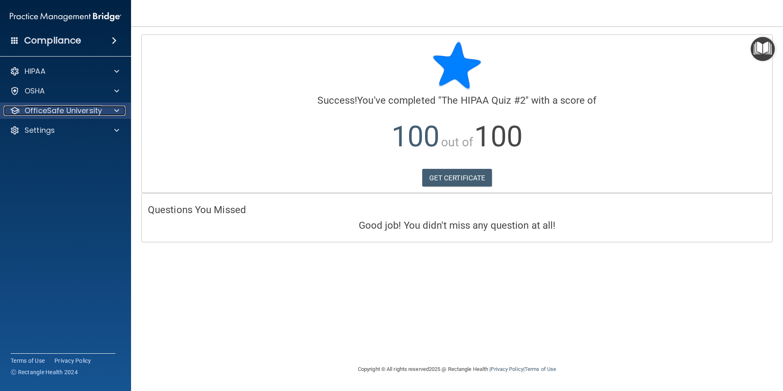
click at [87, 112] on p "OfficeSafe University" at bounding box center [63, 111] width 77 height 10
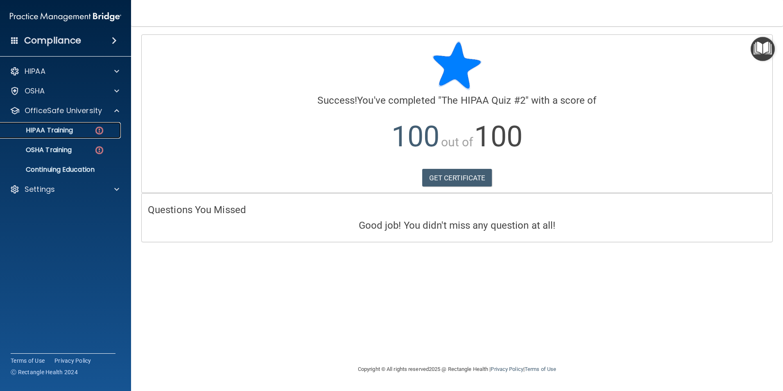
click at [60, 130] on p "HIPAA Training" at bounding box center [39, 130] width 68 height 8
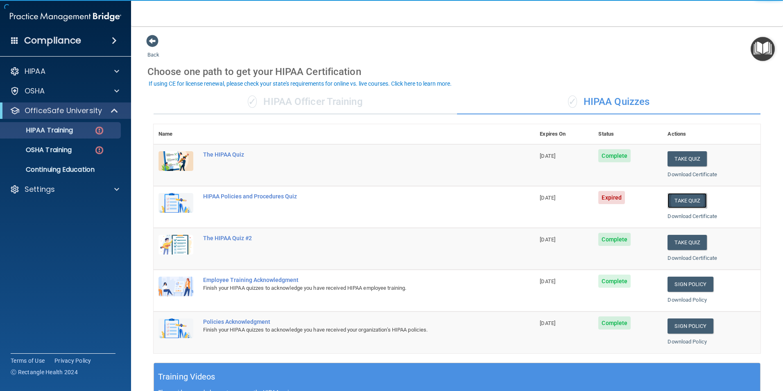
click at [670, 202] on button "Take Quiz" at bounding box center [687, 200] width 39 height 15
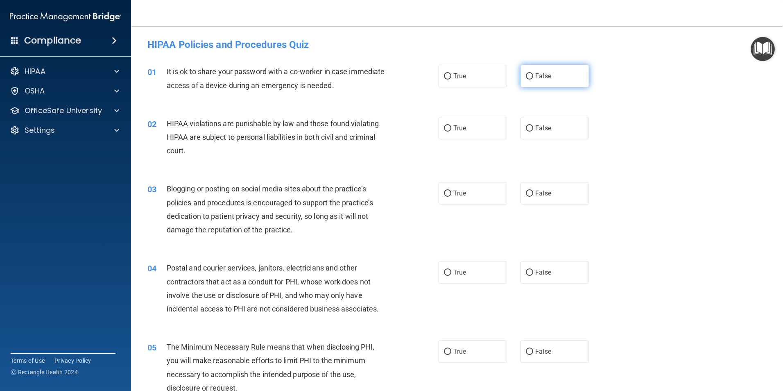
click at [538, 77] on span "False" at bounding box center [543, 76] width 16 height 8
click at [533, 77] on input "False" at bounding box center [529, 76] width 7 height 6
radio input "true"
click at [466, 129] on label "True" at bounding box center [473, 128] width 68 height 23
click at [451, 129] on input "True" at bounding box center [447, 128] width 7 height 6
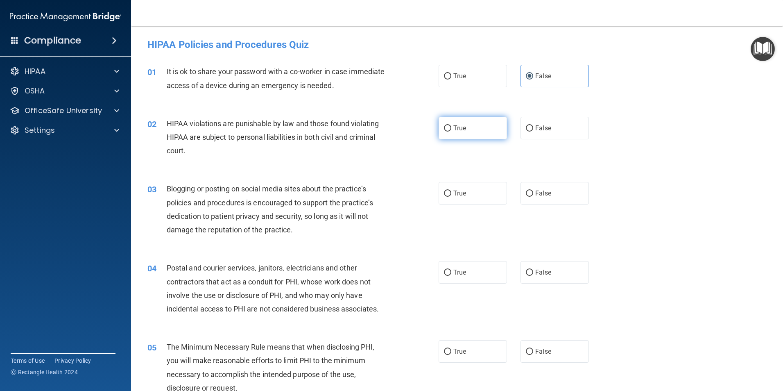
radio input "true"
click at [538, 201] on label "False" at bounding box center [554, 193] width 68 height 23
click at [533, 197] on input "False" at bounding box center [529, 193] width 7 height 6
radio input "true"
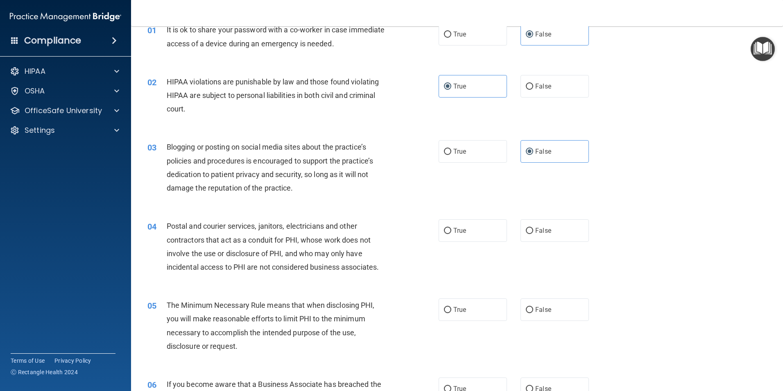
scroll to position [82, 0]
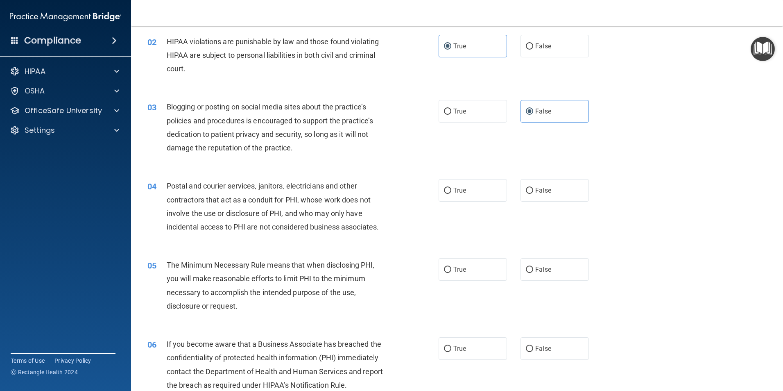
drag, startPoint x: 477, startPoint y: 190, endPoint x: 475, endPoint y: 244, distance: 53.3
click at [477, 190] on label "True" at bounding box center [473, 190] width 68 height 23
click at [451, 190] on input "True" at bounding box center [447, 191] width 7 height 6
radio input "true"
click at [467, 271] on label "True" at bounding box center [473, 269] width 68 height 23
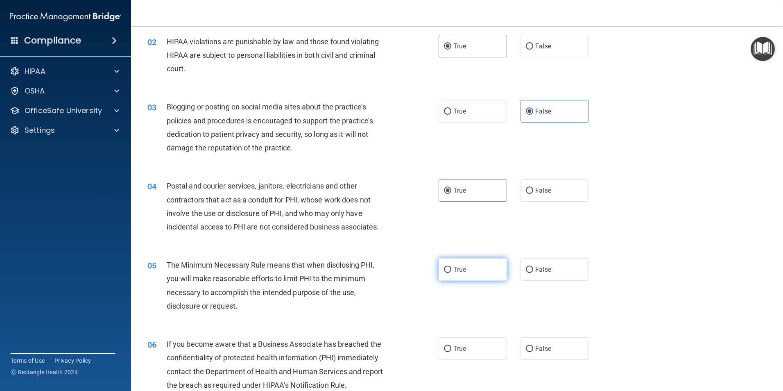
click at [451, 271] on input "True" at bounding box center [447, 270] width 7 height 6
radio input "true"
click at [561, 361] on div "06 If you become aware that a Business Associate has breached the confidentiali…" at bounding box center [456, 366] width 631 height 79
click at [546, 349] on span "False" at bounding box center [543, 348] width 16 height 8
click at [533, 349] on input "False" at bounding box center [529, 349] width 7 height 6
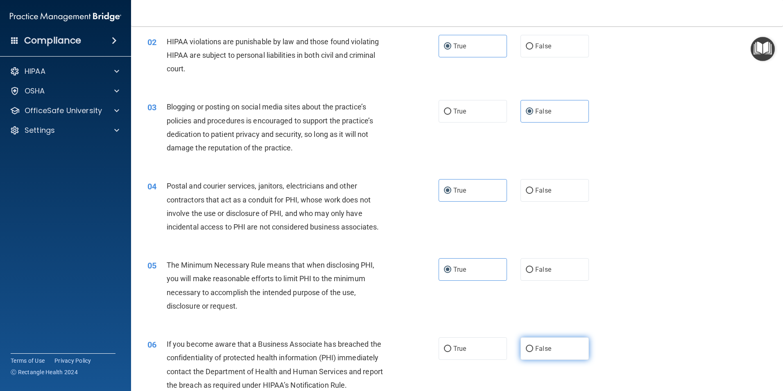
radio input "true"
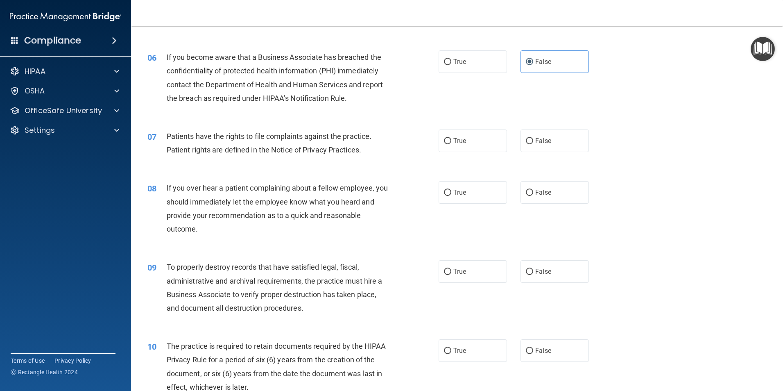
scroll to position [410, 0]
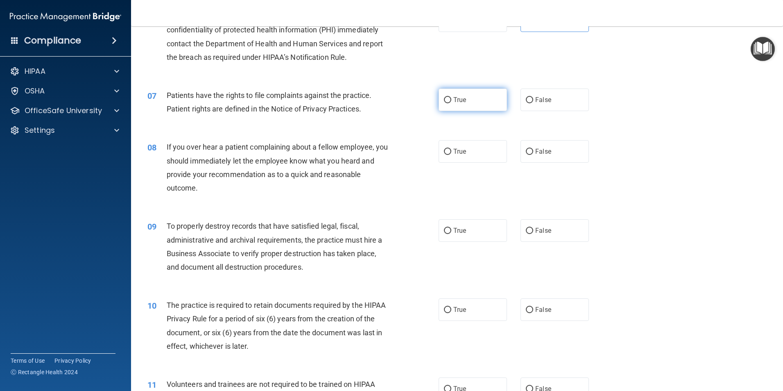
click at [481, 106] on label "True" at bounding box center [473, 99] width 68 height 23
click at [451, 103] on input "True" at bounding box center [447, 100] width 7 height 6
radio input "true"
click at [541, 148] on span "False" at bounding box center [543, 151] width 16 height 8
click at [533, 149] on input "False" at bounding box center [529, 152] width 7 height 6
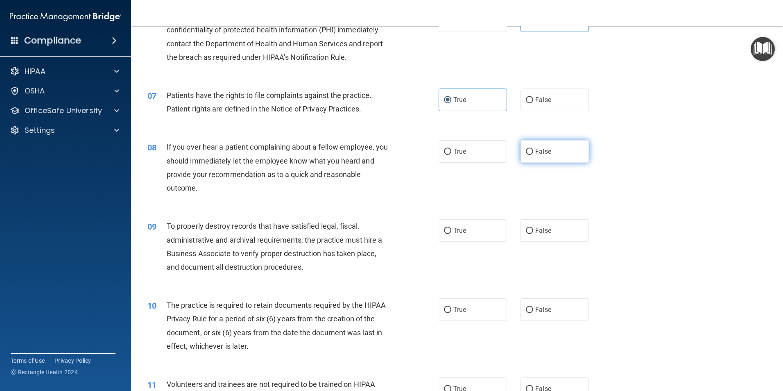
radio input "true"
click at [554, 236] on label "False" at bounding box center [554, 230] width 68 height 23
click at [533, 234] on input "False" at bounding box center [529, 231] width 7 height 6
radio input "true"
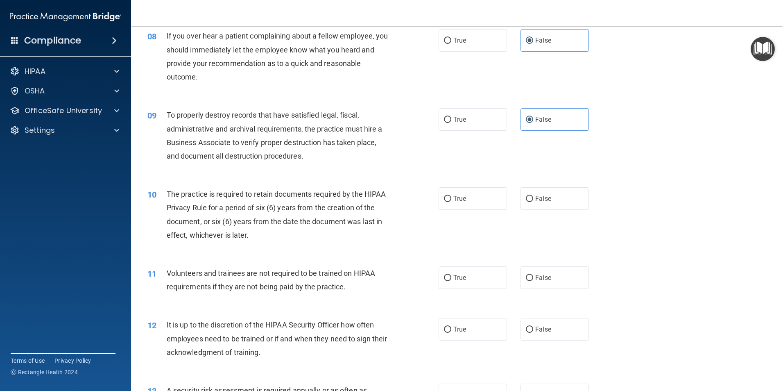
scroll to position [532, 0]
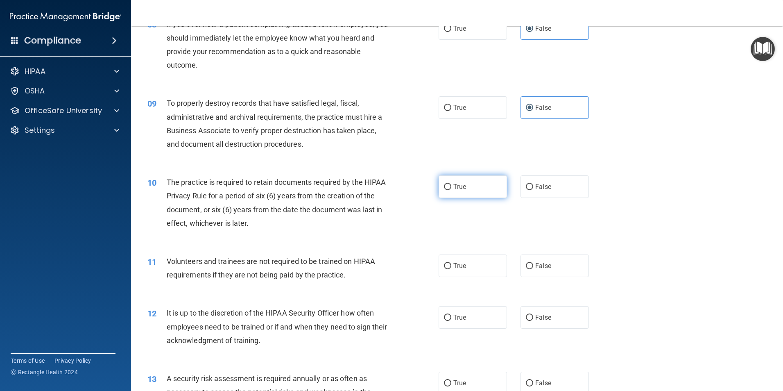
click at [462, 193] on label "True" at bounding box center [473, 186] width 68 height 23
click at [451, 190] on input "True" at bounding box center [447, 187] width 7 height 6
radio input "true"
click at [558, 266] on label "False" at bounding box center [554, 265] width 68 height 23
click at [533, 266] on input "False" at bounding box center [529, 266] width 7 height 6
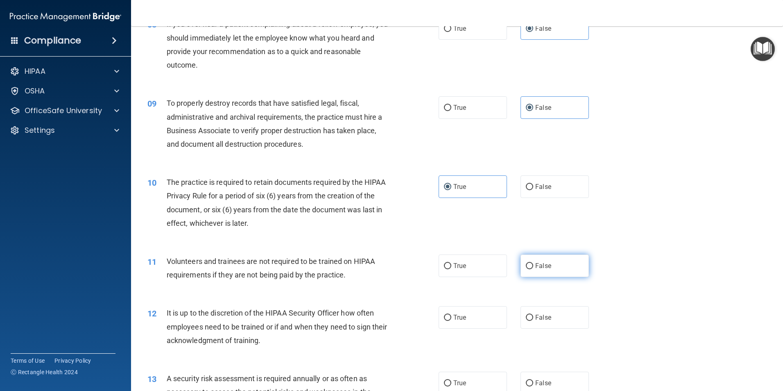
radio input "true"
click at [541, 315] on span "False" at bounding box center [543, 317] width 16 height 8
click at [533, 315] on input "False" at bounding box center [529, 318] width 7 height 6
radio input "true"
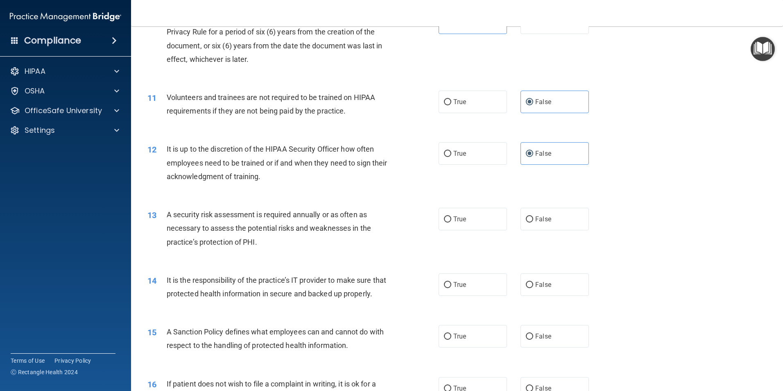
scroll to position [737, 0]
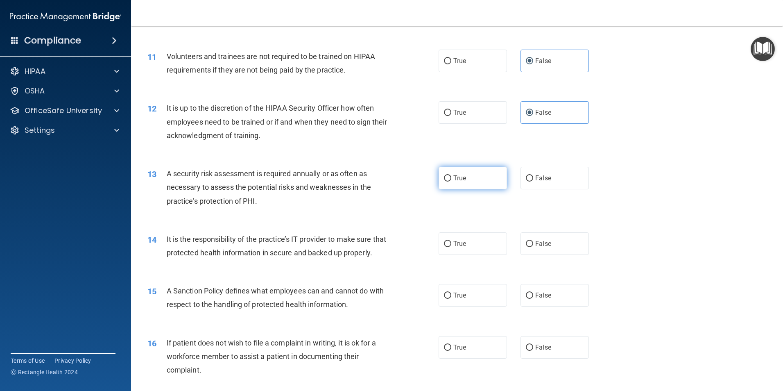
click at [444, 179] on input "True" at bounding box center [447, 178] width 7 height 6
radio input "true"
click at [544, 235] on label "False" at bounding box center [554, 243] width 68 height 23
click at [533, 241] on input "False" at bounding box center [529, 244] width 7 height 6
radio input "true"
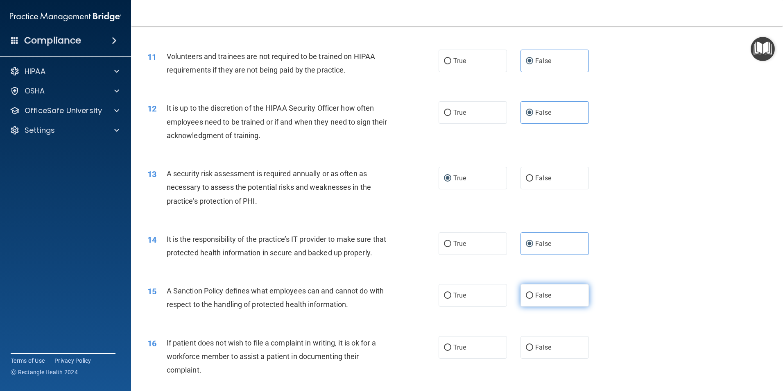
click at [544, 303] on label "False" at bounding box center [554, 295] width 68 height 23
click at [533, 299] on input "False" at bounding box center [529, 295] width 7 height 6
radio input "true"
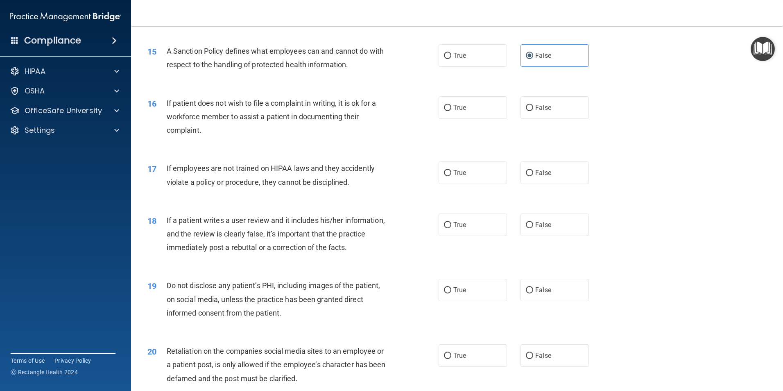
scroll to position [983, 0]
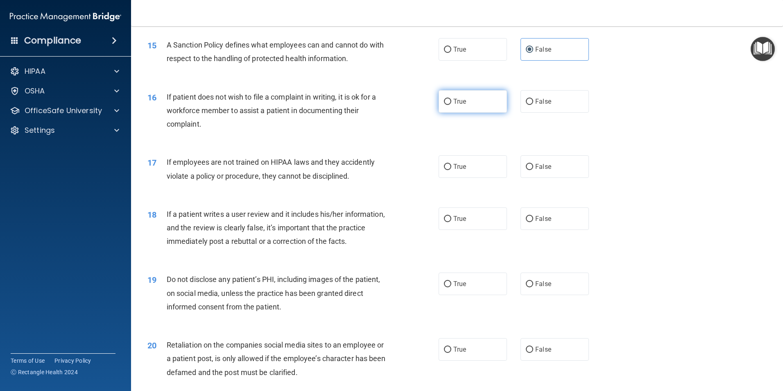
click at [467, 111] on label "True" at bounding box center [473, 101] width 68 height 23
click at [451, 105] on input "True" at bounding box center [447, 102] width 7 height 6
radio input "true"
click at [533, 176] on label "False" at bounding box center [554, 166] width 68 height 23
click at [533, 170] on input "False" at bounding box center [529, 167] width 7 height 6
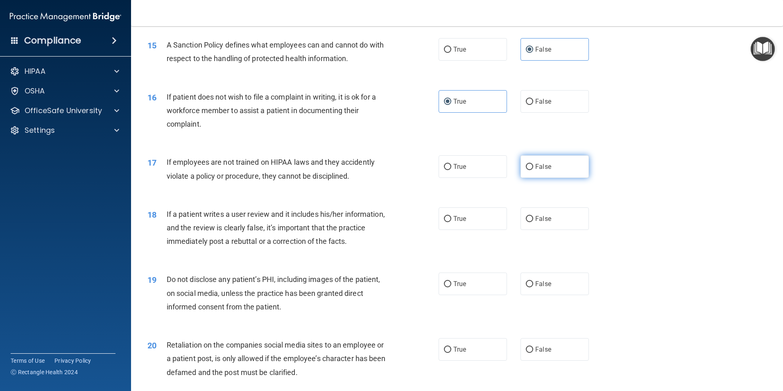
radio input "true"
click at [543, 225] on label "False" at bounding box center [554, 218] width 68 height 23
click at [533, 222] on input "False" at bounding box center [529, 219] width 7 height 6
radio input "true"
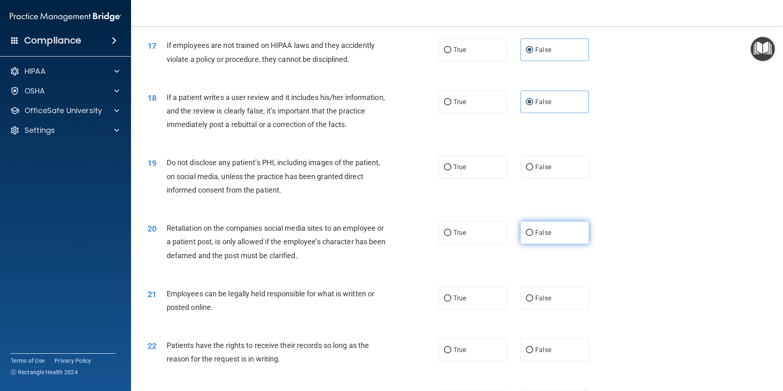
scroll to position [1147, 0]
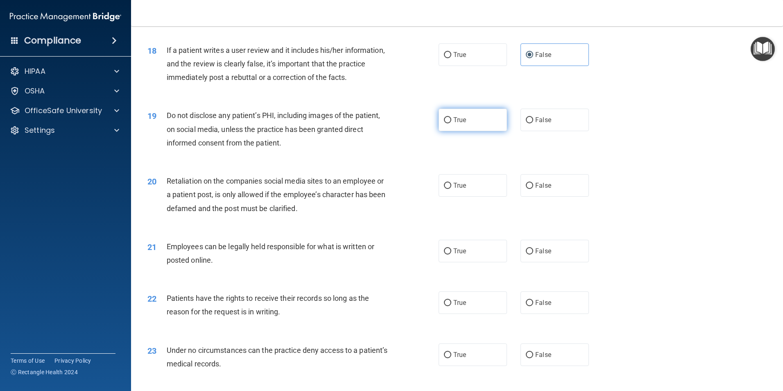
click at [465, 131] on label "True" at bounding box center [473, 120] width 68 height 23
click at [451, 123] on input "True" at bounding box center [447, 120] width 7 height 6
radio input "true"
click at [543, 189] on span "False" at bounding box center [543, 185] width 16 height 8
click at [533, 189] on input "False" at bounding box center [529, 186] width 7 height 6
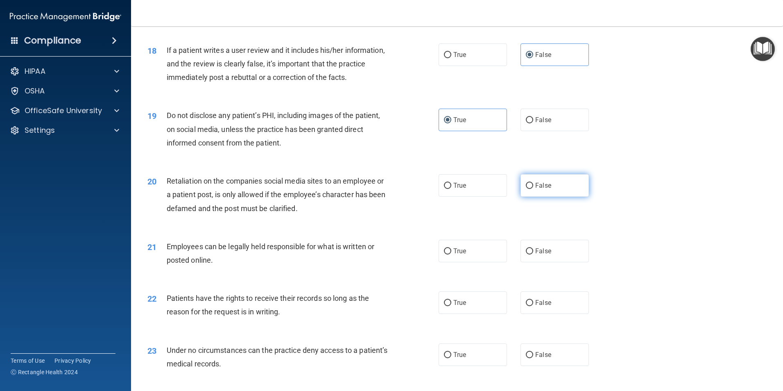
radio input "true"
click at [482, 262] on label "True" at bounding box center [473, 251] width 68 height 23
click at [451, 254] on input "True" at bounding box center [447, 251] width 7 height 6
radio input "true"
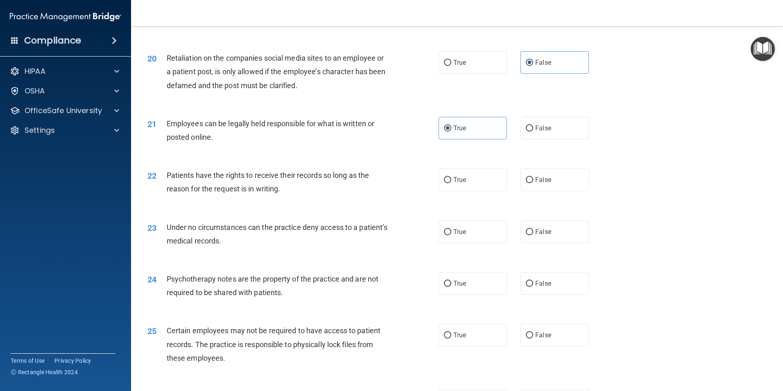
scroll to position [1310, 0]
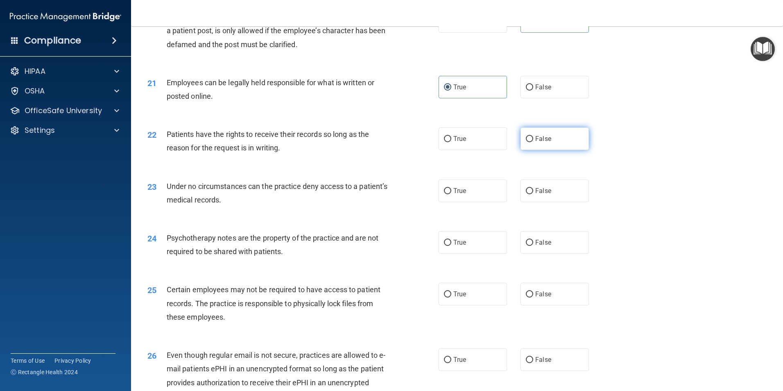
click at [543, 143] on span "False" at bounding box center [543, 139] width 16 height 8
click at [533, 142] on input "False" at bounding box center [529, 139] width 7 height 6
radio input "true"
drag, startPoint x: 543, startPoint y: 203, endPoint x: 510, endPoint y: 249, distance: 56.6
click at [543, 195] on span "False" at bounding box center [543, 191] width 16 height 8
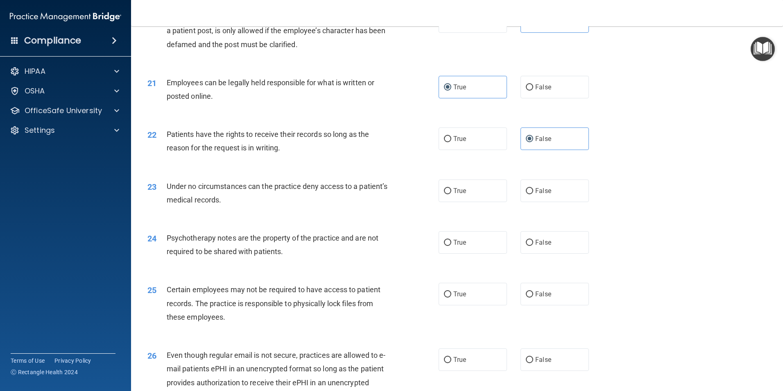
click at [533, 194] on input "False" at bounding box center [529, 191] width 7 height 6
radio input "true"
click at [482, 253] on label "True" at bounding box center [473, 242] width 68 height 23
click at [451, 246] on input "True" at bounding box center [447, 243] width 7 height 6
radio input "true"
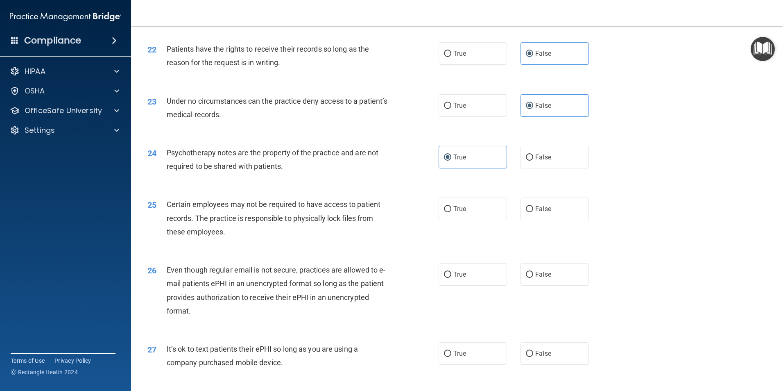
scroll to position [1433, 0]
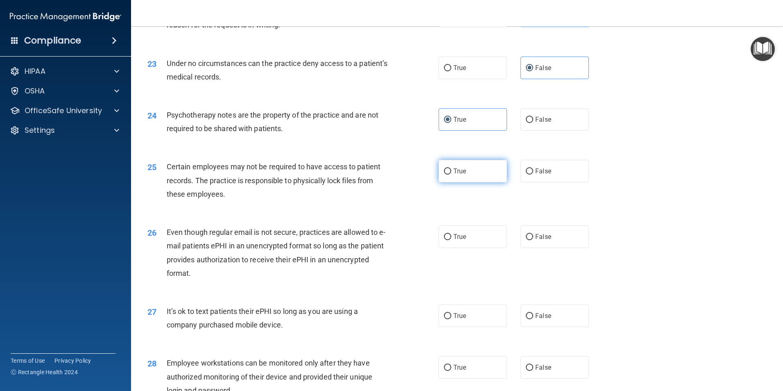
click at [454, 182] on label "True" at bounding box center [473, 171] width 68 height 23
click at [451, 174] on input "True" at bounding box center [447, 171] width 7 height 6
radio input "true"
click at [464, 269] on div "26 Even though regular email is not secure, practices are allowed to e-mail pat…" at bounding box center [456, 254] width 631 height 79
click at [457, 240] on span "True" at bounding box center [459, 237] width 13 height 8
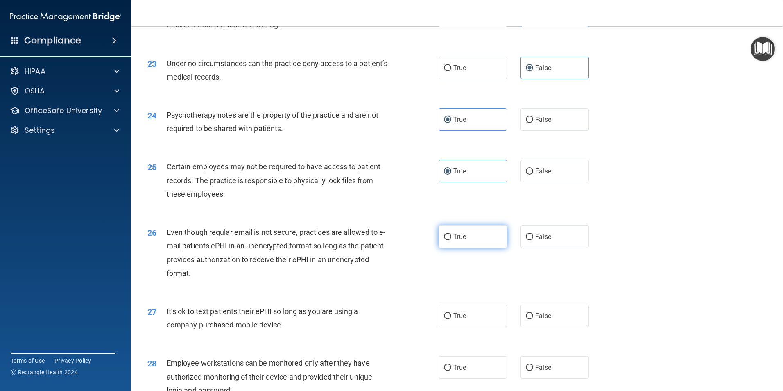
click at [451, 240] on input "True" at bounding box center [447, 237] width 7 height 6
radio input "true"
click at [535, 319] on span "False" at bounding box center [543, 316] width 16 height 8
click at [533, 319] on input "False" at bounding box center [529, 316] width 7 height 6
radio input "true"
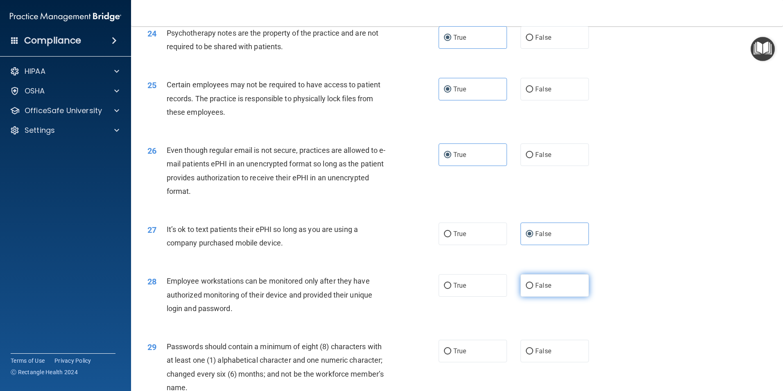
scroll to position [1638, 0]
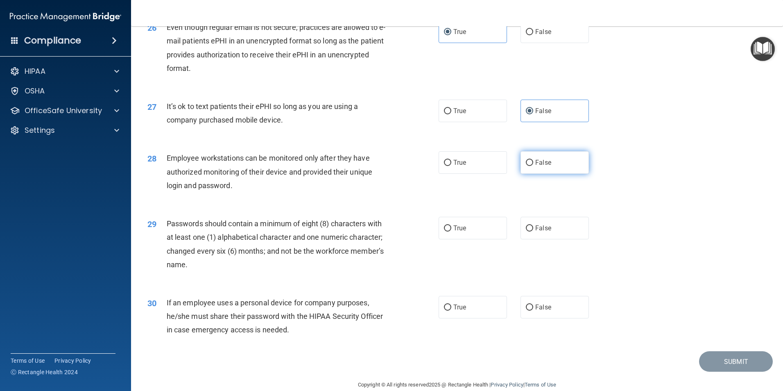
click at [535, 174] on label "False" at bounding box center [554, 162] width 68 height 23
click at [533, 166] on input "False" at bounding box center [529, 163] width 7 height 6
radio input "true"
click at [468, 255] on div "29 Passwords should contain a minimum of eight (8) characters with at least one…" at bounding box center [456, 245] width 631 height 79
click at [461, 232] on span "True" at bounding box center [459, 228] width 13 height 8
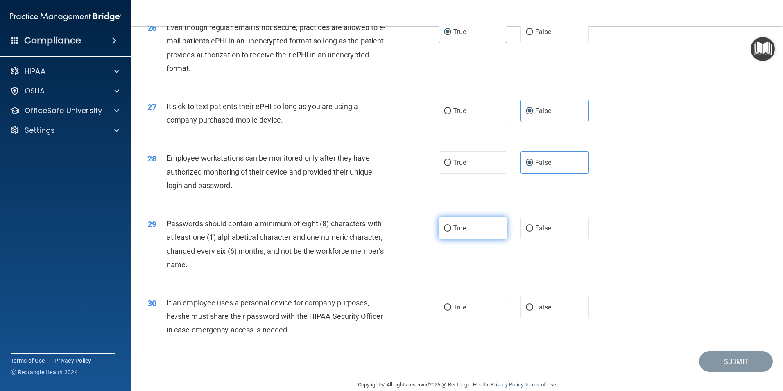
click at [451, 231] on input "True" at bounding box center [447, 228] width 7 height 6
radio input "true"
click at [533, 315] on label "False" at bounding box center [554, 307] width 68 height 23
click at [533, 310] on input "False" at bounding box center [529, 307] width 7 height 6
radio input "true"
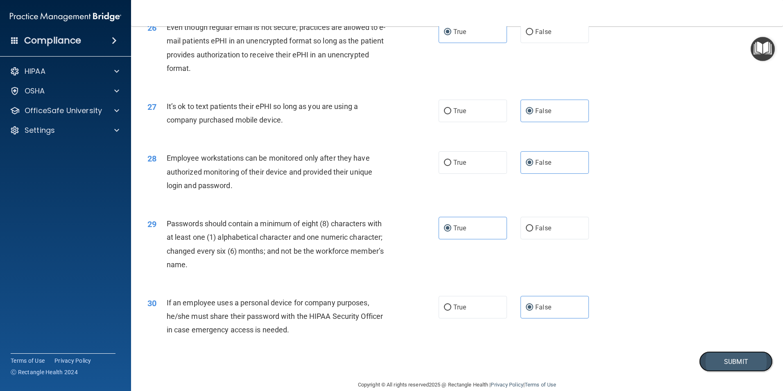
click at [715, 369] on button "Submit" at bounding box center [736, 361] width 74 height 21
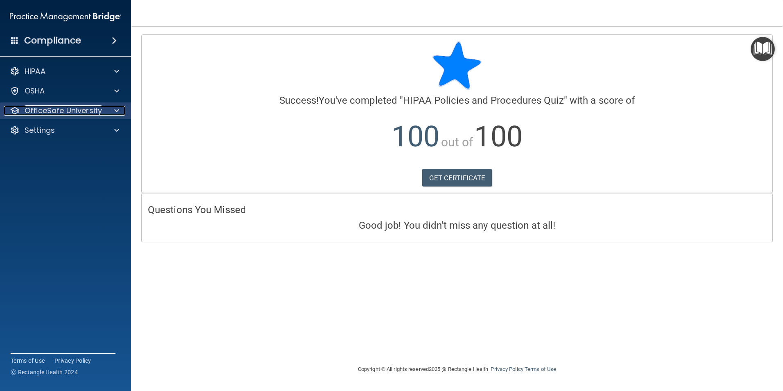
click at [106, 110] on div at bounding box center [115, 111] width 20 height 10
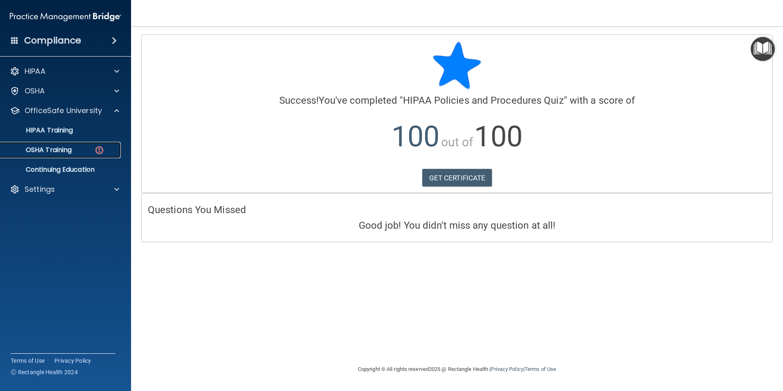
click at [54, 150] on p "OSHA Training" at bounding box center [38, 150] width 66 height 8
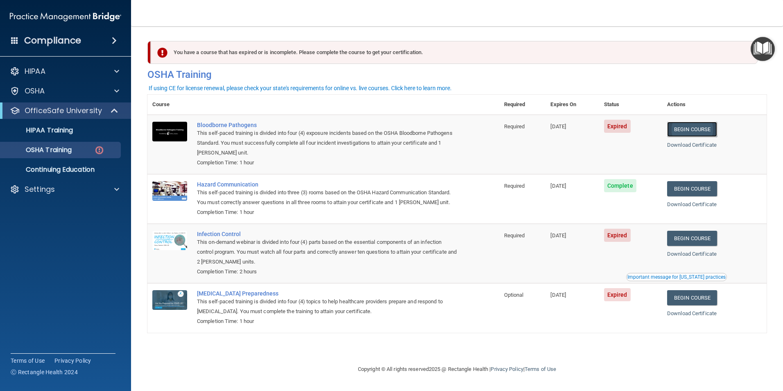
click at [684, 123] on link "Begin Course" at bounding box center [692, 129] width 50 height 15
